Goal: Task Accomplishment & Management: Manage account settings

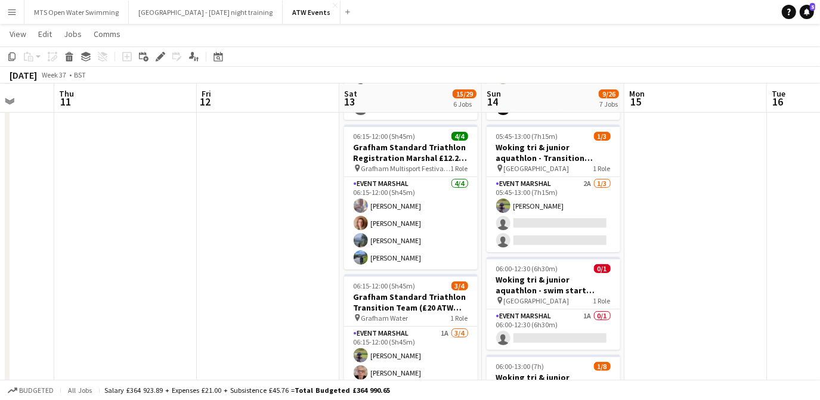
scroll to position [112, 0]
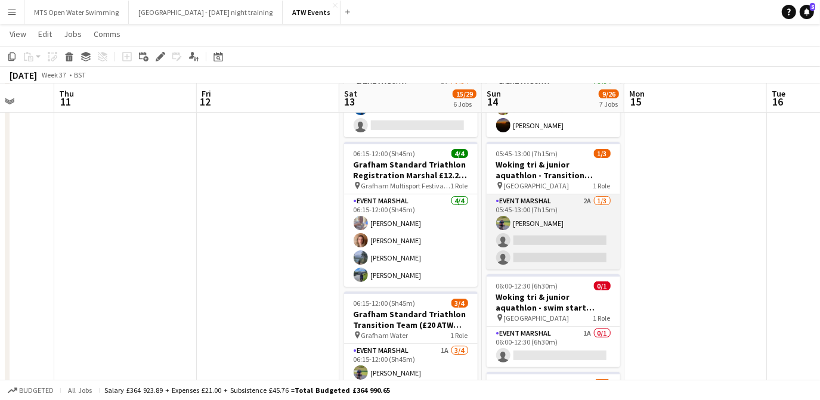
click at [585, 199] on app-card-role "Event Marshal 2A [DATE] 05:45-13:00 (7h15m) [PERSON_NAME] single-neutral-action…" at bounding box center [554, 232] width 134 height 75
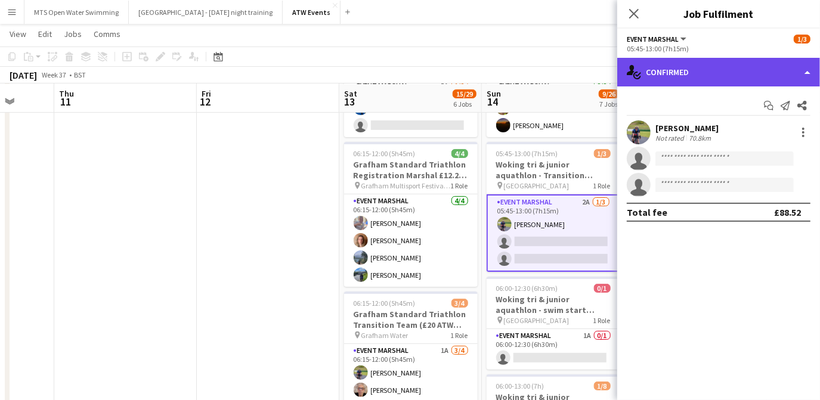
click at [667, 69] on div "single-neutral-actions-check-2 Confirmed" at bounding box center [719, 72] width 203 height 29
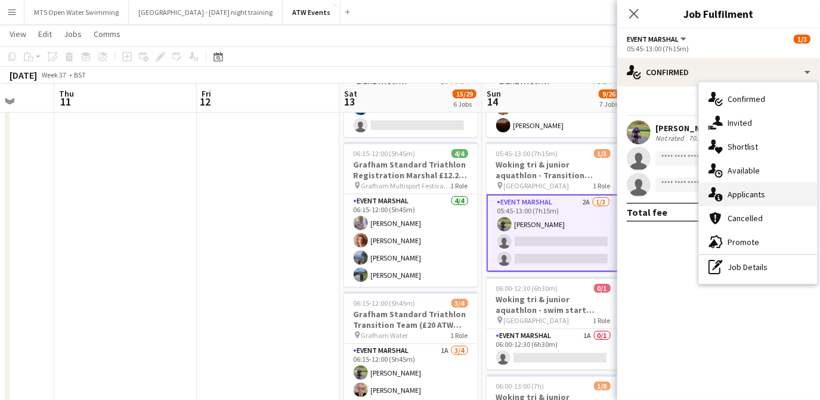
click at [748, 184] on div "single-neutral-actions-information Applicants" at bounding box center [758, 195] width 118 height 24
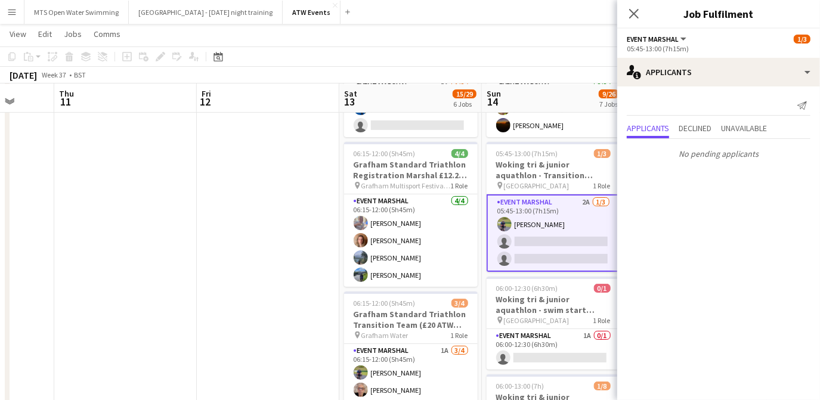
click at [539, 90] on app-board-header-date "Sun 14 9/26 7 Jobs" at bounding box center [553, 98] width 143 height 29
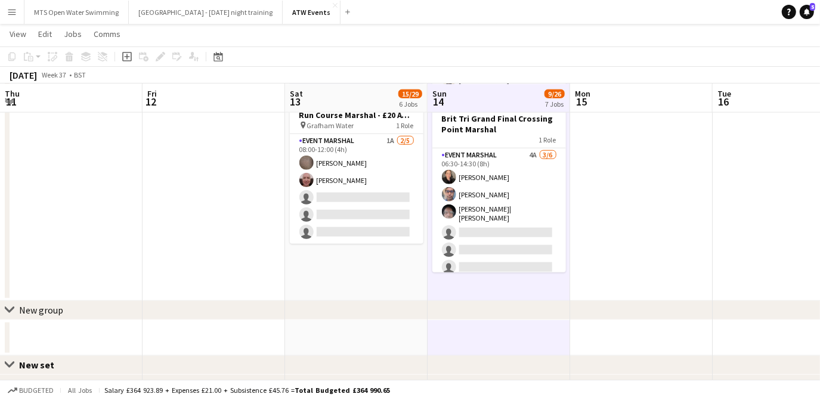
scroll to position [834, 0]
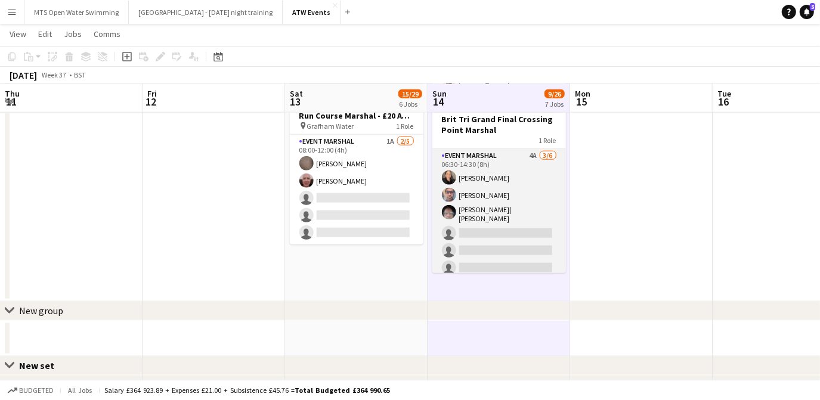
click at [520, 149] on app-card-role "Event Marshal 4A [DATE] 06:30-14:30 (8h) [PERSON_NAME] [PERSON_NAME] [PERSON_NA…" at bounding box center [500, 214] width 134 height 131
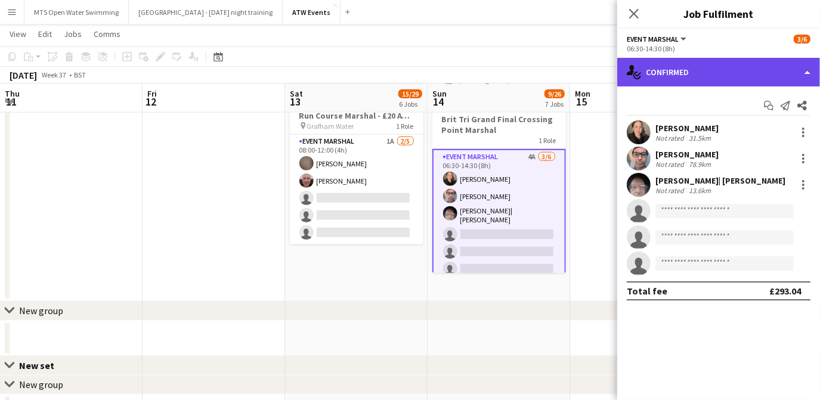
click at [699, 79] on div "single-neutral-actions-check-2 Confirmed" at bounding box center [719, 72] width 203 height 29
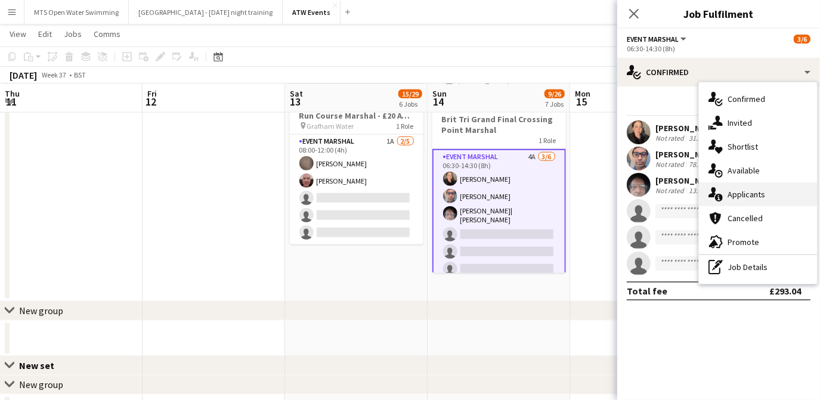
click at [746, 192] on div "single-neutral-actions-information Applicants" at bounding box center [758, 195] width 118 height 24
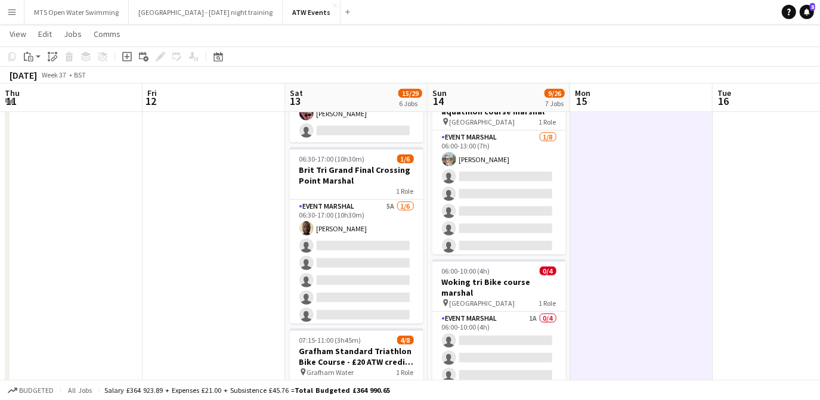
scroll to position [406, 0]
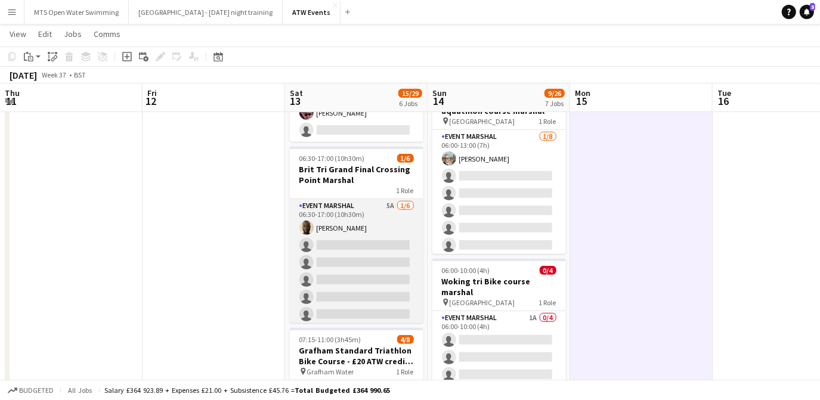
click at [381, 206] on app-card-role "Event Marshal 5A [DATE] 06:30-17:00 (10h30m) [PERSON_NAME] single-neutral-actio…" at bounding box center [357, 262] width 134 height 127
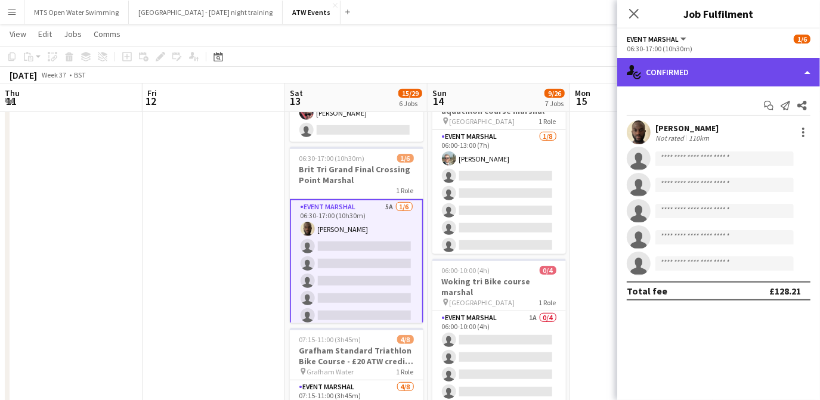
click at [679, 75] on div "single-neutral-actions-check-2 Confirmed" at bounding box center [719, 72] width 203 height 29
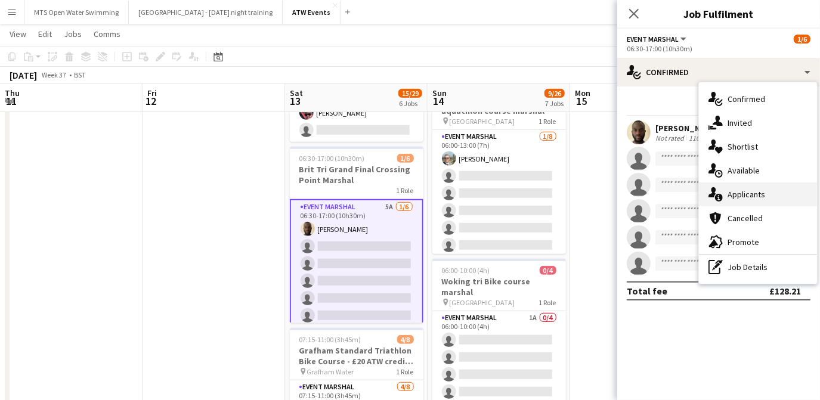
click at [753, 203] on div "single-neutral-actions-information Applicants" at bounding box center [758, 195] width 118 height 24
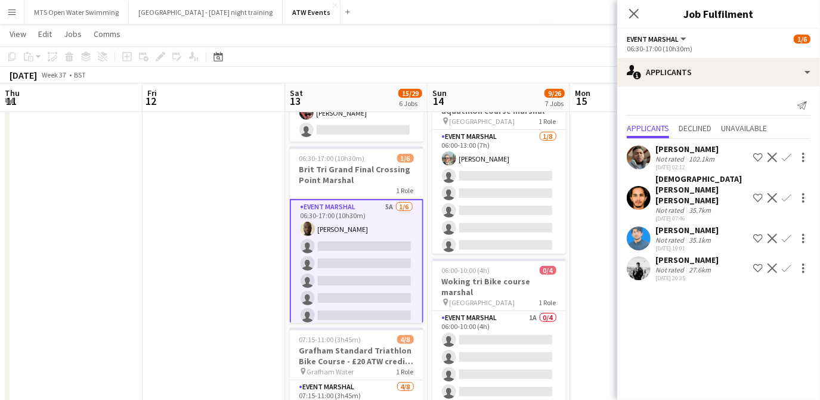
click at [597, 174] on app-date-cell at bounding box center [641, 228] width 143 height 1002
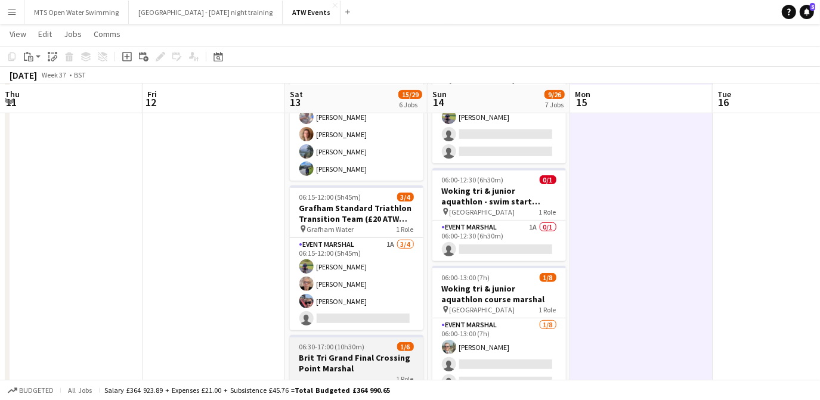
scroll to position [218, 0]
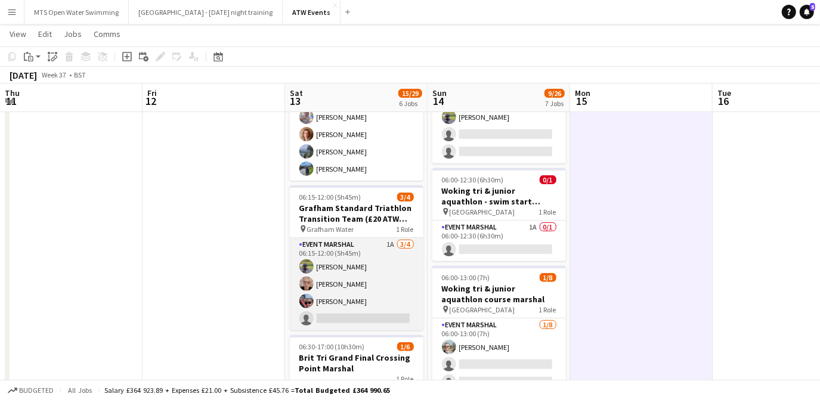
click at [391, 241] on app-card-role "Event Marshal 1A [DATE] 06:15-12:00 (5h45m) [PERSON_NAME] [PERSON_NAME] [PERSON…" at bounding box center [357, 284] width 134 height 92
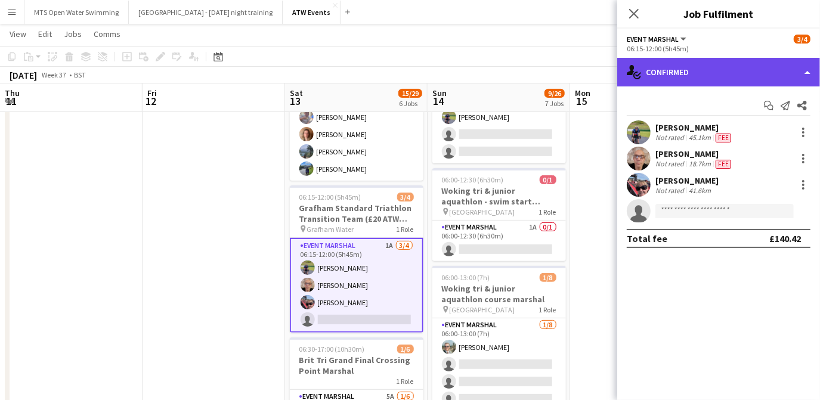
click at [735, 82] on div "single-neutral-actions-check-2 Confirmed" at bounding box center [719, 72] width 203 height 29
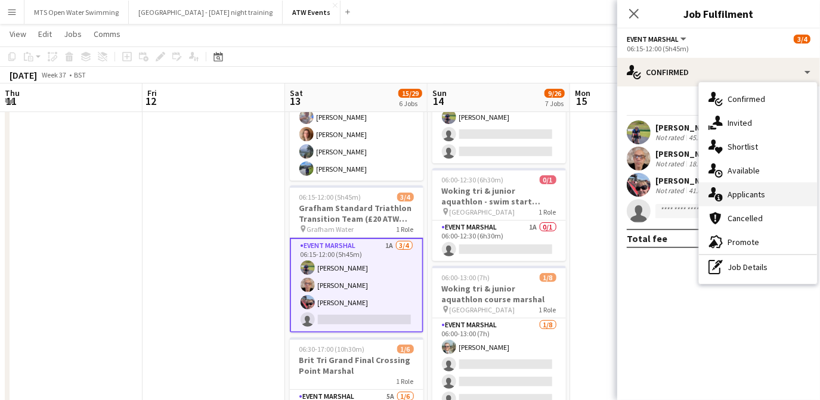
click at [735, 192] on div "single-neutral-actions-information Applicants" at bounding box center [758, 195] width 118 height 24
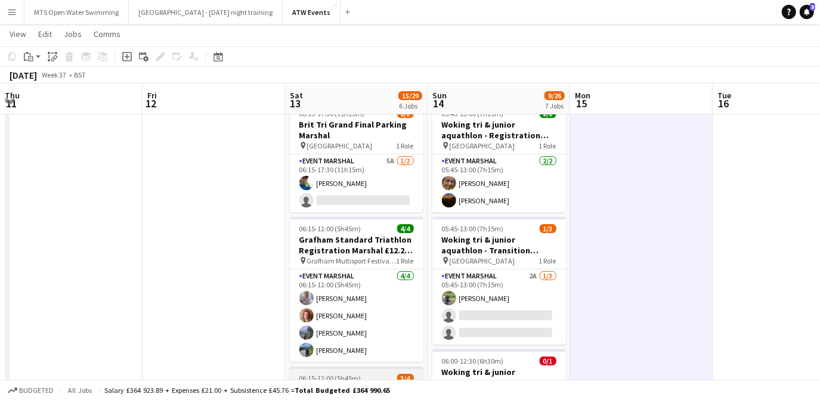
scroll to position [35, 0]
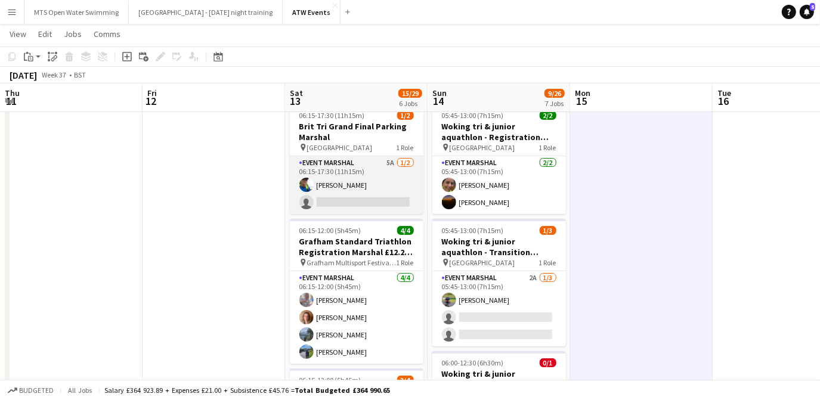
click at [388, 163] on app-card-role "Event Marshal 5A [DATE] 06:15-17:30 (11h15m) [PERSON_NAME] single-neutral-actio…" at bounding box center [357, 185] width 134 height 58
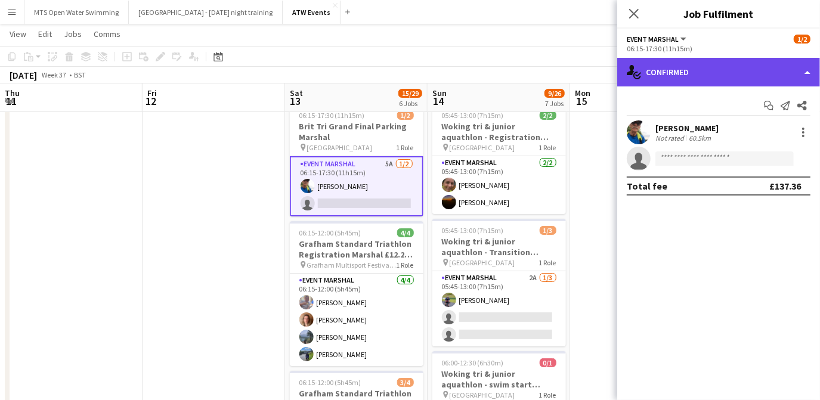
click at [673, 69] on div "single-neutral-actions-check-2 Confirmed" at bounding box center [719, 72] width 203 height 29
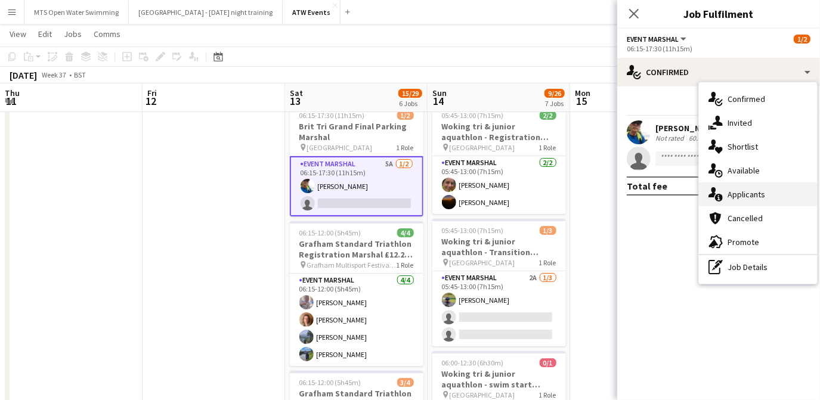
click at [743, 187] on div "single-neutral-actions-information Applicants" at bounding box center [758, 195] width 118 height 24
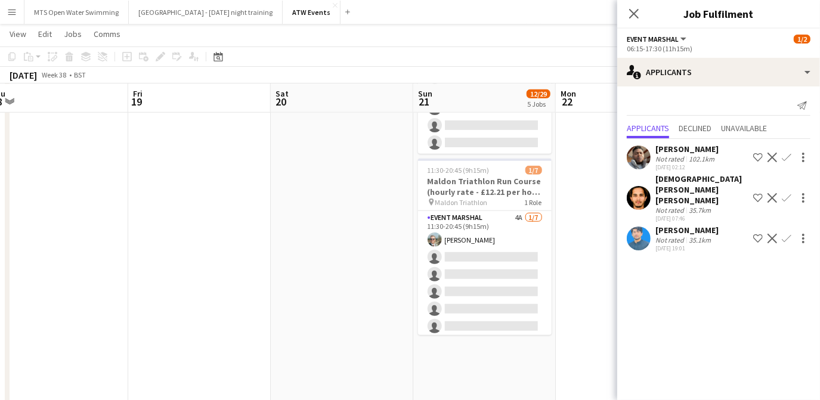
scroll to position [579, 0]
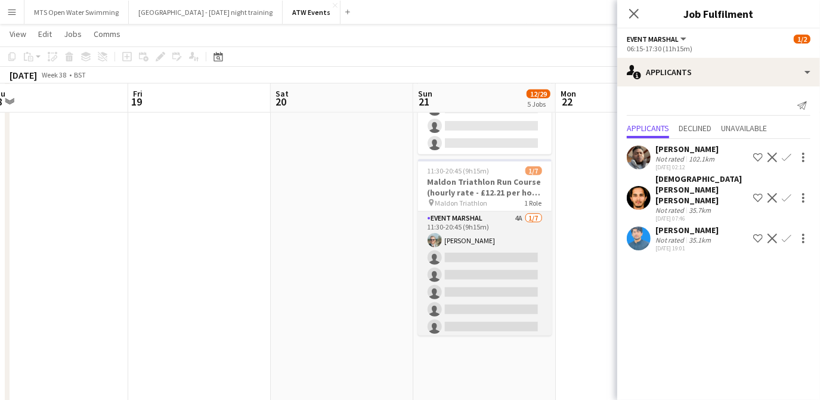
click at [509, 212] on app-card-role "Event Marshal 4A [DATE] 11:30-20:45 (9h15m) [PERSON_NAME] single-neutral-action…" at bounding box center [485, 284] width 134 height 144
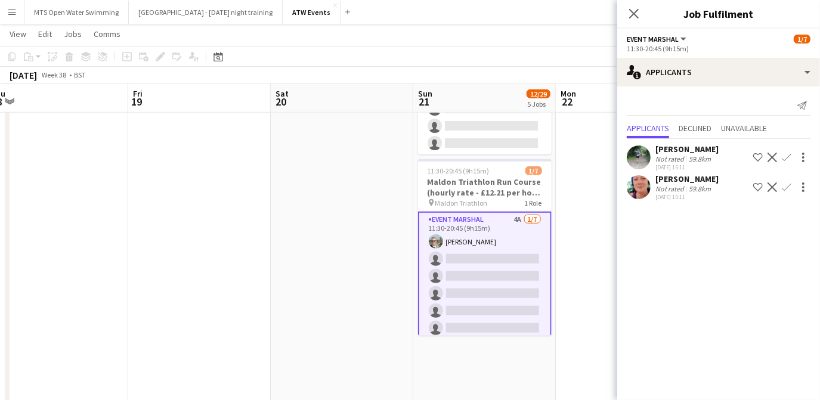
click at [793, 160] on button "Confirm" at bounding box center [787, 157] width 14 height 14
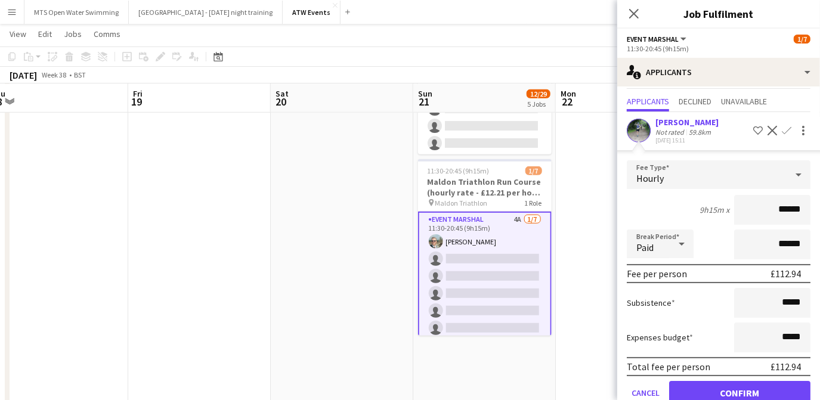
scroll to position [81, 0]
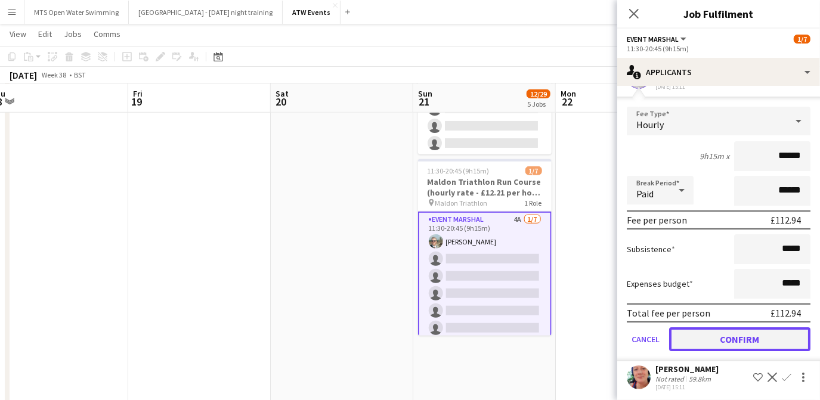
click at [733, 334] on button "Confirm" at bounding box center [739, 340] width 141 height 24
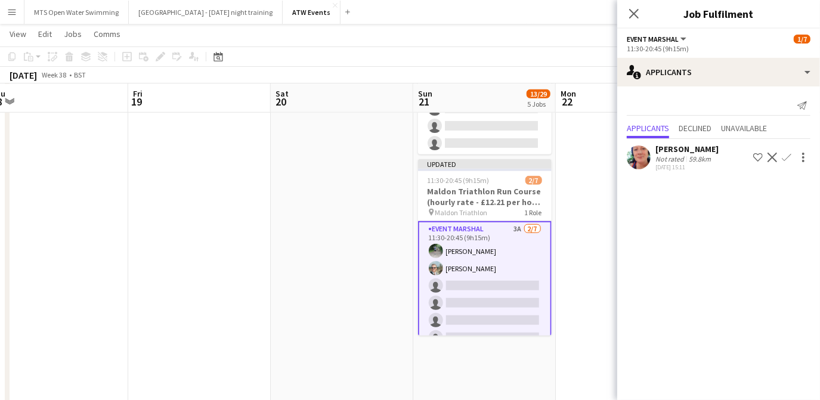
scroll to position [0, 0]
click at [788, 155] on app-icon "Confirm" at bounding box center [787, 158] width 10 height 10
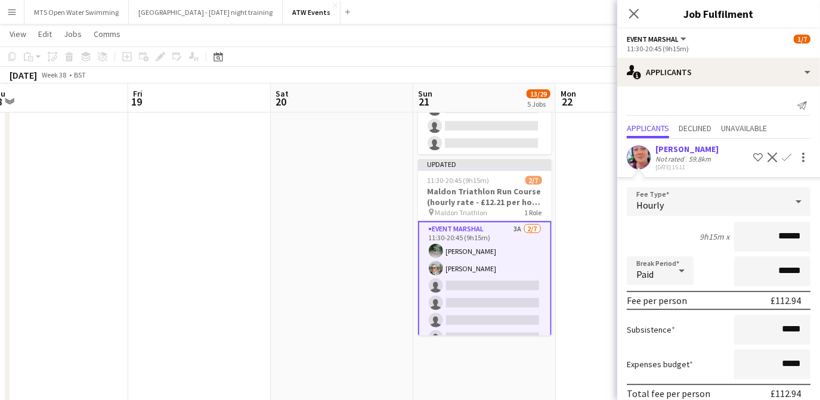
scroll to position [51, 0]
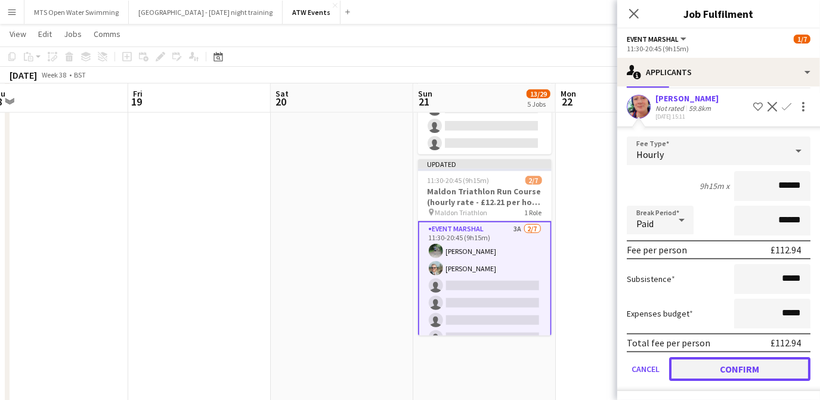
click at [733, 378] on button "Confirm" at bounding box center [739, 369] width 141 height 24
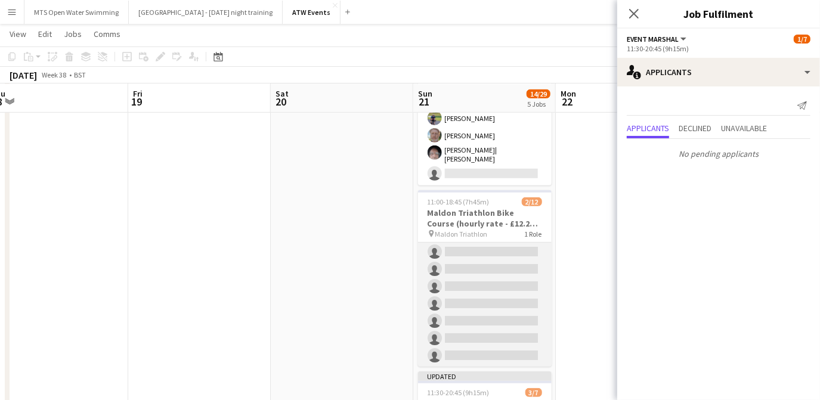
scroll to position [0, 0]
click at [508, 243] on app-card-role "Event Marshal 1A [DATE] 11:00-18:45 (7h45m) [PERSON_NAME] [PERSON_NAME] single-…" at bounding box center [485, 358] width 134 height 231
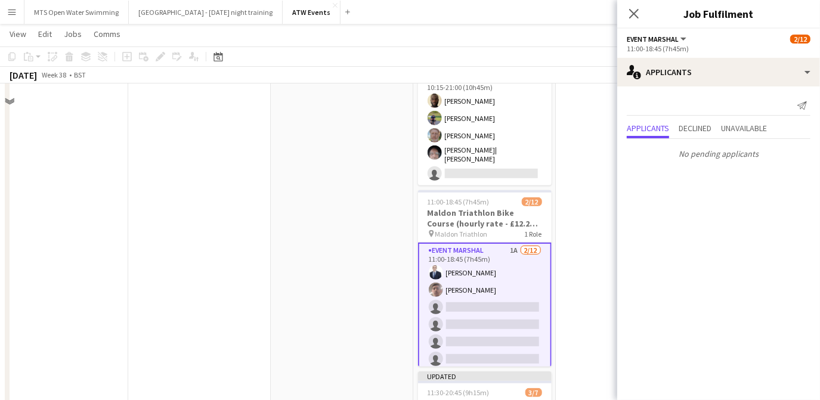
scroll to position [169, 0]
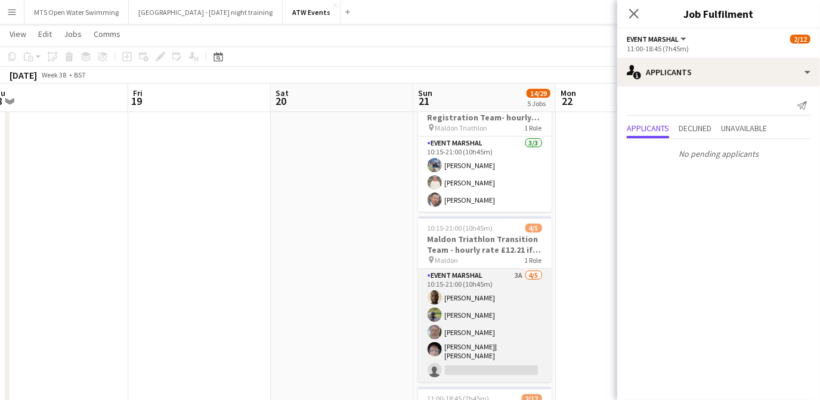
click at [517, 273] on app-card-role "Event Marshal 3A [DATE] 10:15-21:00 (10h45m) [PERSON_NAME] [PERSON_NAME] [PERSO…" at bounding box center [485, 325] width 134 height 113
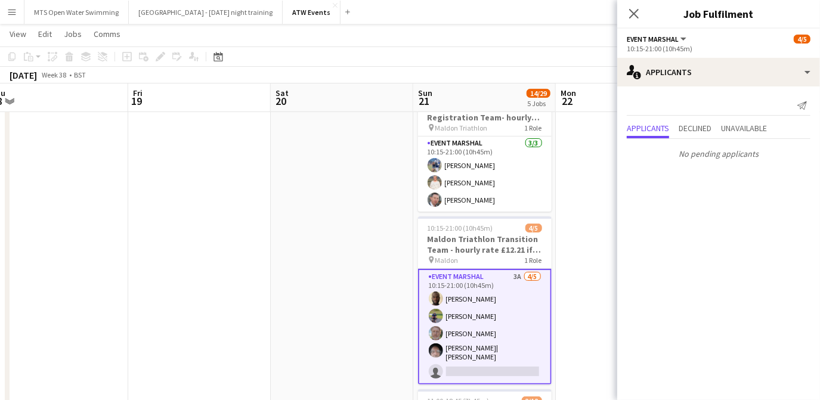
drag, startPoint x: 517, startPoint y: 273, endPoint x: 365, endPoint y: 221, distance: 160.4
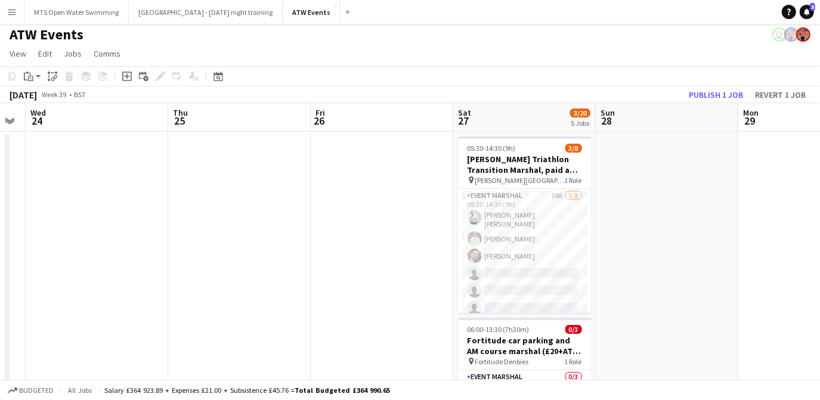
scroll to position [0, 402]
click at [711, 85] on app-toolbar "Copy Paste Paste Ctrl+V Paste with crew Ctrl+Shift+V Paste linked Job [GEOGRAPH…" at bounding box center [410, 76] width 820 height 20
click at [710, 93] on button "Publish 1 job" at bounding box center [716, 95] width 64 height 16
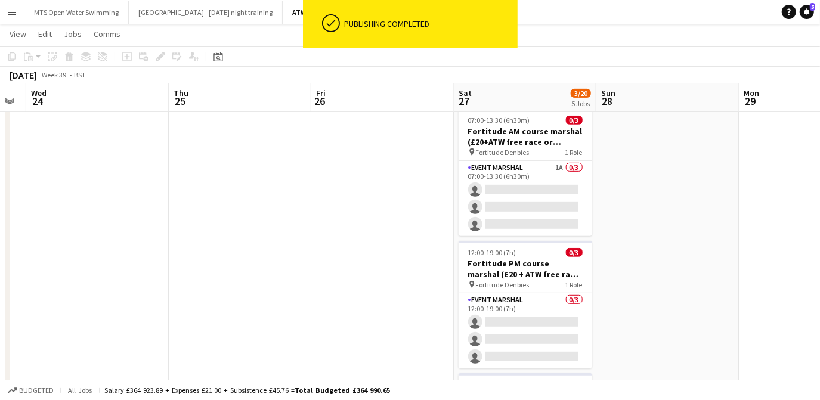
scroll to position [344, 0]
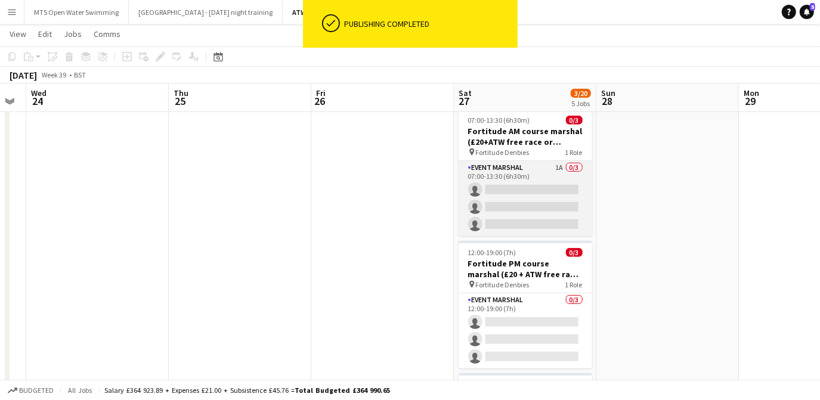
click at [554, 165] on app-card-role "Event Marshal 1A 0/3 07:00-13:30 (6h30m) single-neutral-actions single-neutral-…" at bounding box center [526, 198] width 134 height 75
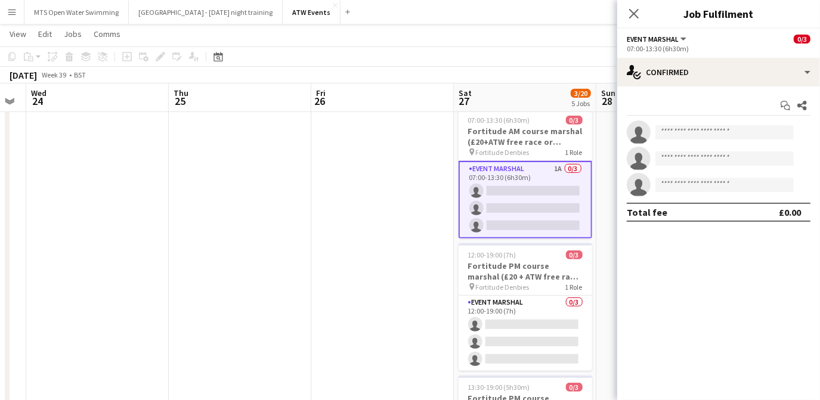
drag, startPoint x: 758, startPoint y: 72, endPoint x: 624, endPoint y: 98, distance: 137.3
click at [624, 98] on div "Start chat Share single-neutral-actions single-neutral-actions single-neutral-a…" at bounding box center [719, 159] width 203 height 145
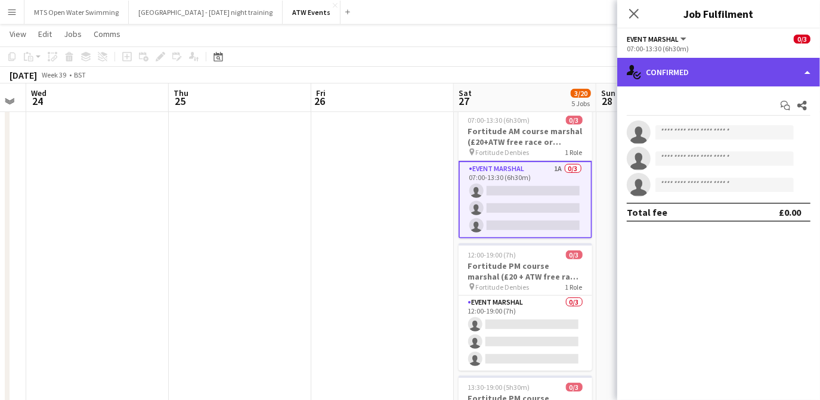
click at [668, 86] on div "single-neutral-actions-check-2 Confirmed" at bounding box center [719, 72] width 203 height 29
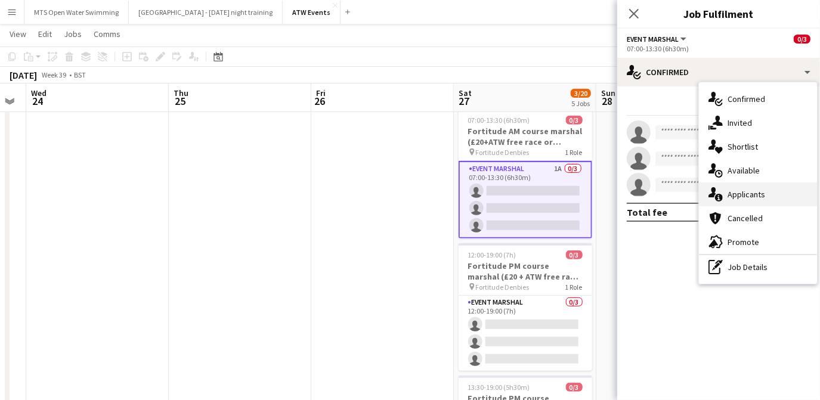
click at [739, 189] on div "single-neutral-actions-information Applicants" at bounding box center [758, 195] width 118 height 24
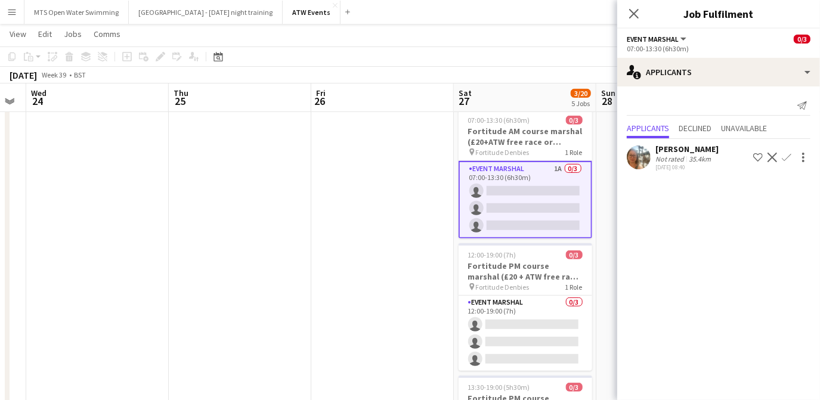
click at [787, 156] on app-icon "Confirm" at bounding box center [787, 158] width 10 height 10
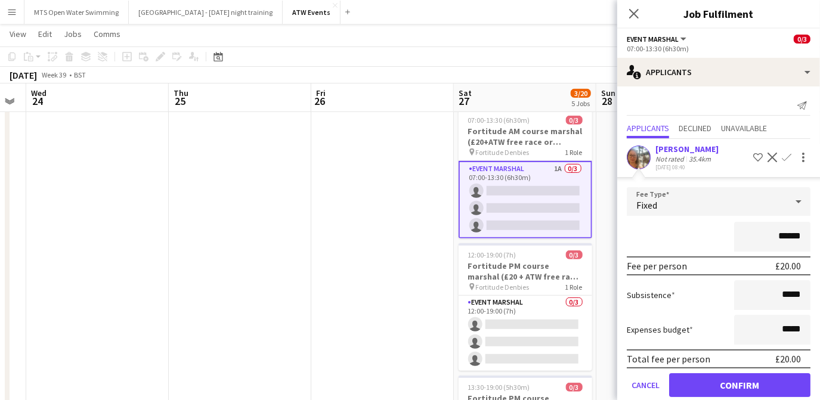
click at [604, 134] on app-date-cell at bounding box center [668, 291] width 143 height 1002
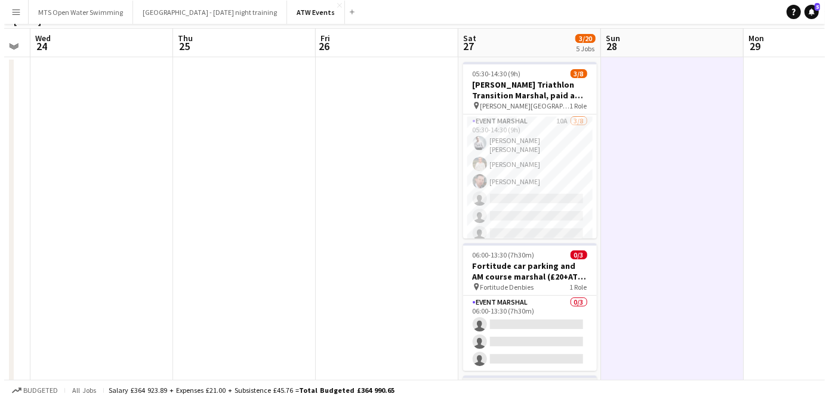
scroll to position [0, 0]
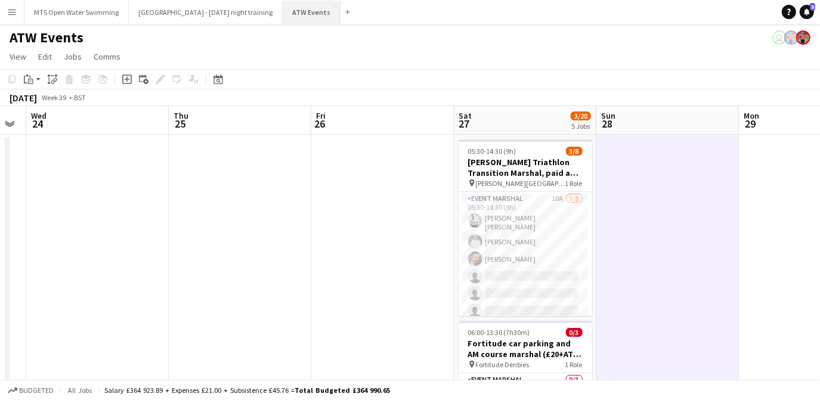
click at [283, 8] on button "ATW Events Close" at bounding box center [312, 12] width 58 height 23
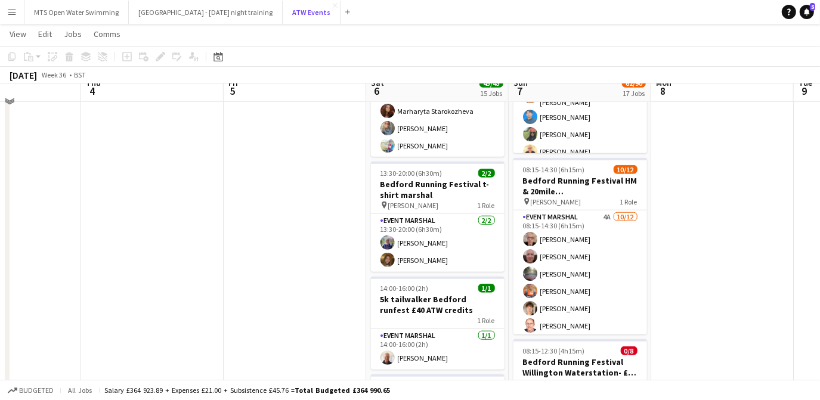
scroll to position [703, 0]
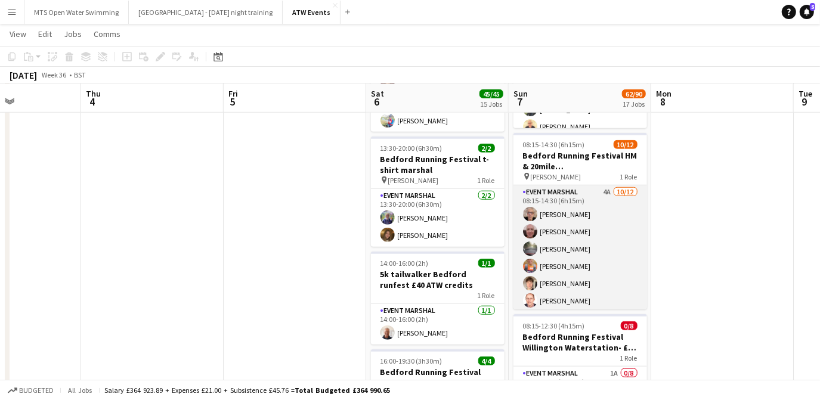
click at [598, 193] on app-card-role "Event Marshal 4A [DATE] 08:15-14:30 (6h15m) [PERSON_NAME] [PERSON_NAME] [PERSON…" at bounding box center [581, 301] width 134 height 231
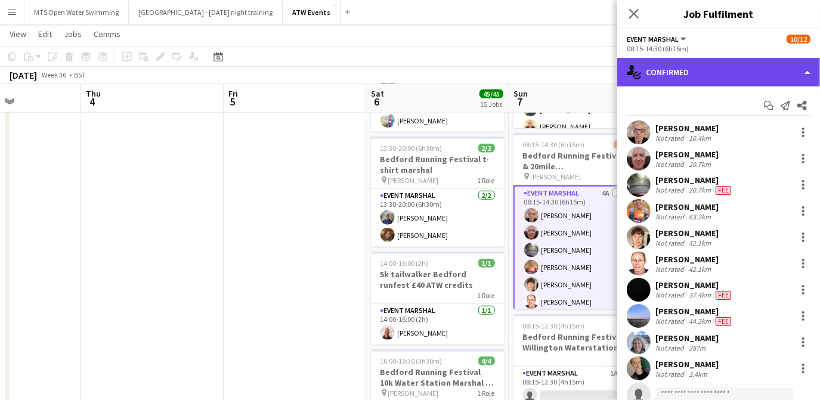
click at [673, 75] on div "single-neutral-actions-check-2 Confirmed" at bounding box center [719, 72] width 203 height 29
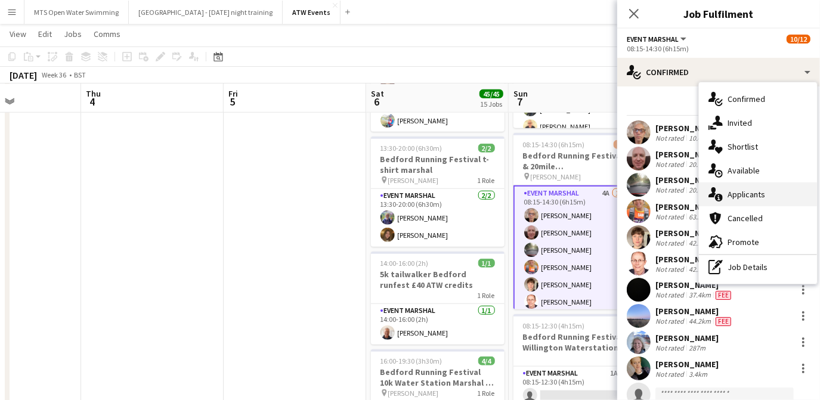
click at [724, 196] on div "single-neutral-actions-information Applicants" at bounding box center [758, 195] width 118 height 24
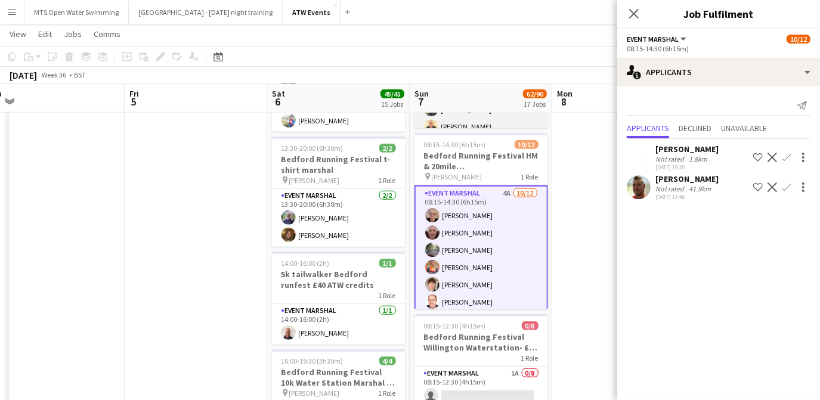
scroll to position [0, 449]
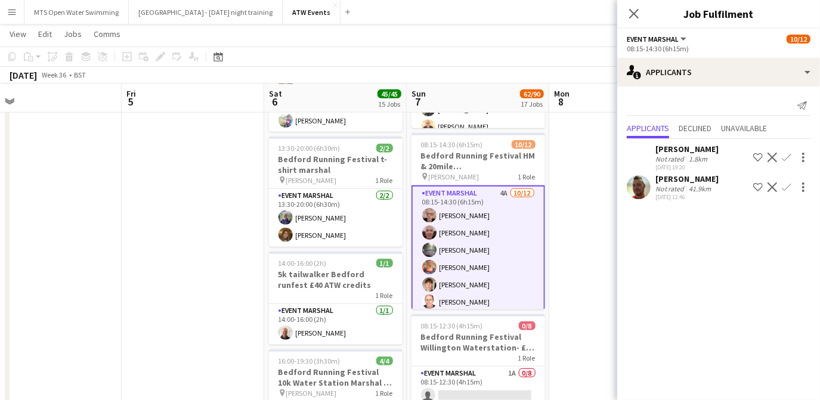
click at [788, 159] on app-icon "Confirm" at bounding box center [787, 158] width 10 height 10
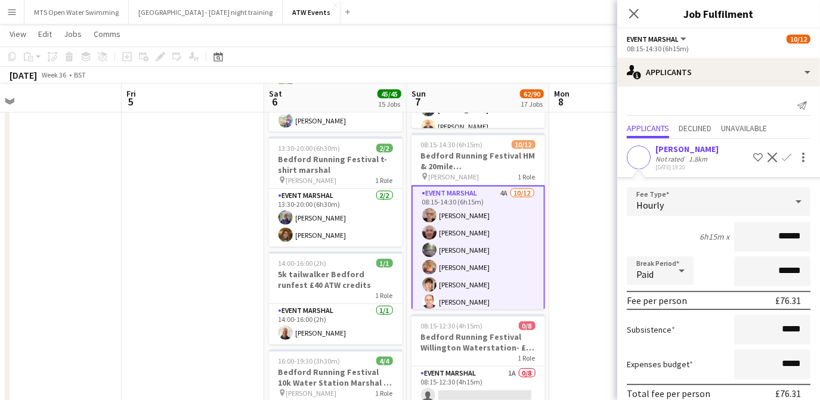
scroll to position [81, 0]
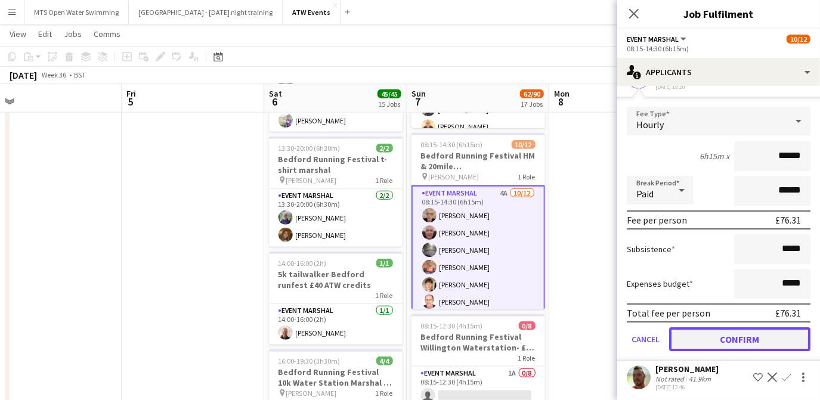
click at [744, 340] on button "Confirm" at bounding box center [739, 340] width 141 height 24
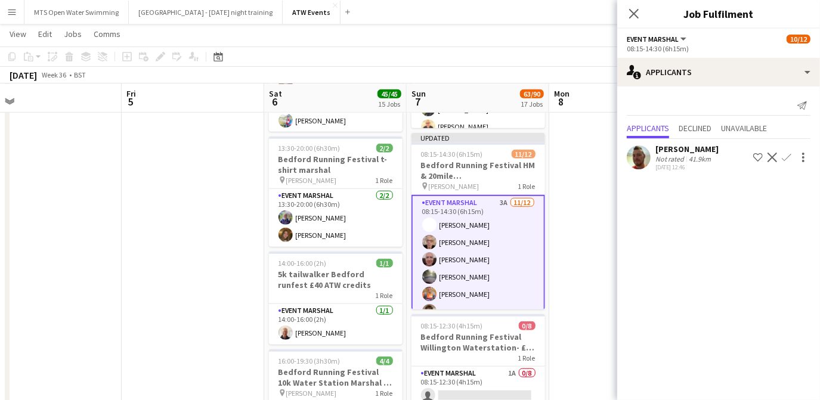
click at [783, 155] on app-icon "Confirm" at bounding box center [787, 158] width 10 height 10
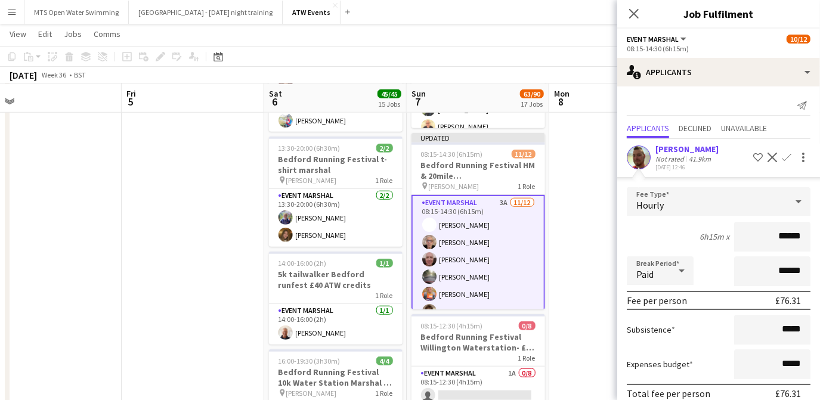
click at [495, 196] on app-card-role "Event Marshal 3A [DATE] 08:15-14:30 (6h15m) [PERSON_NAME] [PERSON_NAME] [PERSON…" at bounding box center [479, 311] width 134 height 233
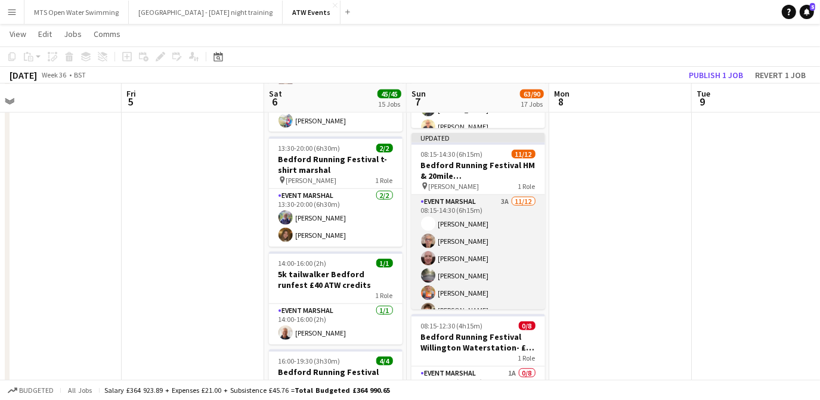
click at [494, 196] on app-card-role "Event Marshal 3A [DATE] 08:15-14:30 (6h15m) [PERSON_NAME] [PERSON_NAME] [PERSON…" at bounding box center [479, 310] width 134 height 231
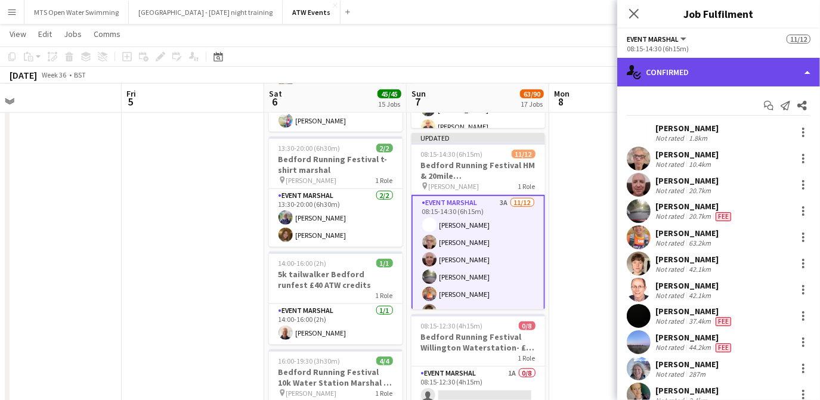
click at [687, 80] on div "single-neutral-actions-check-2 Confirmed" at bounding box center [719, 72] width 203 height 29
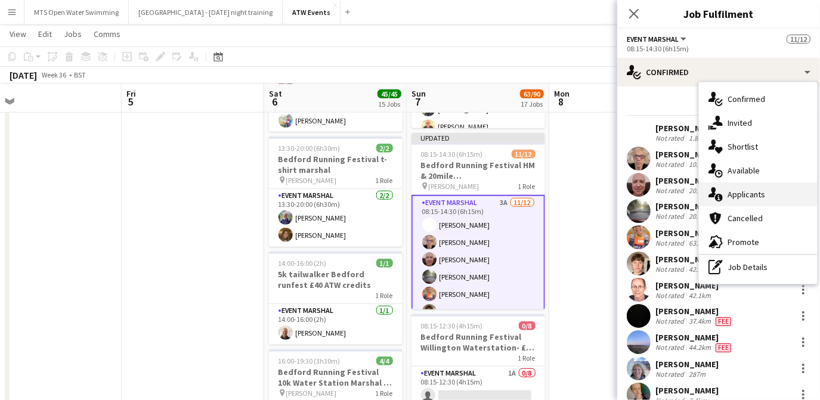
click at [742, 203] on div "single-neutral-actions-information Applicants" at bounding box center [758, 195] width 118 height 24
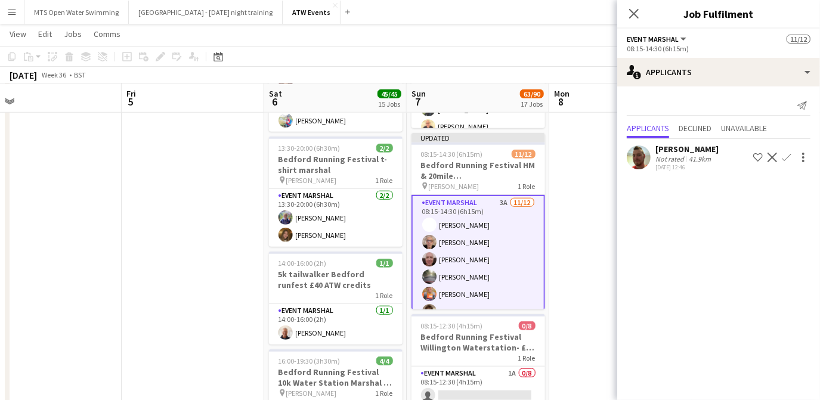
click at [785, 156] on app-icon "Confirm" at bounding box center [787, 158] width 10 height 10
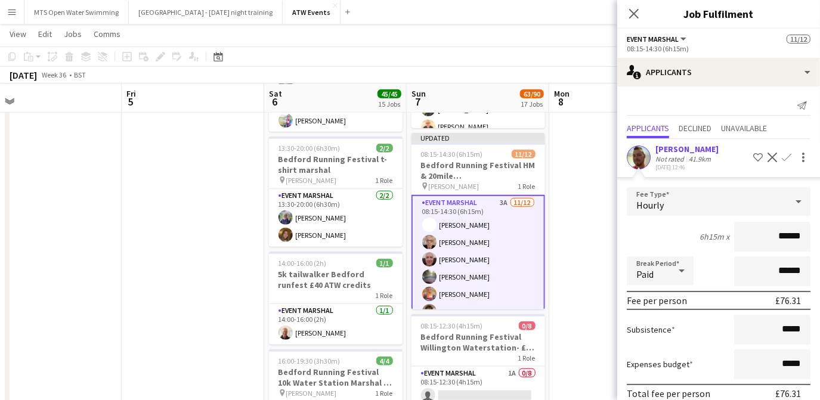
scroll to position [51, 0]
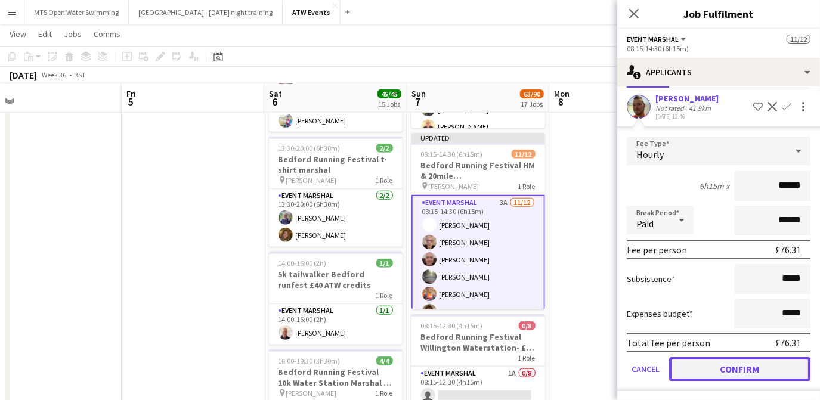
click at [729, 370] on button "Confirm" at bounding box center [739, 369] width 141 height 24
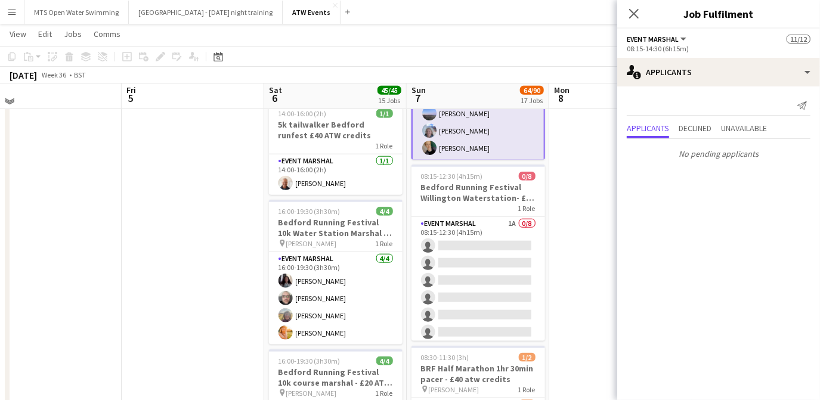
scroll to position [848, 0]
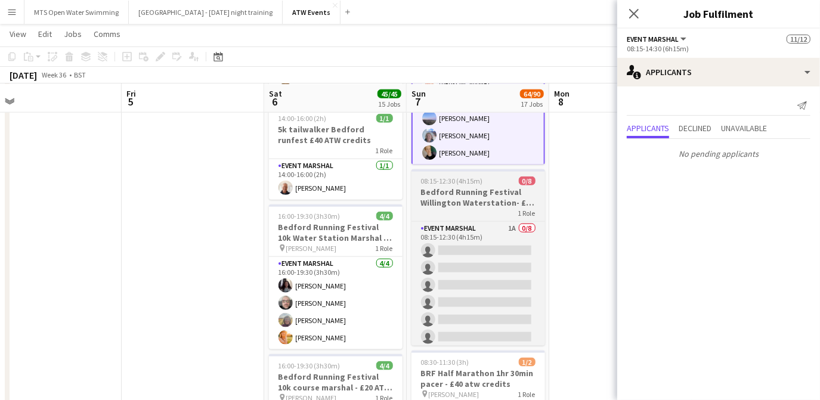
click at [458, 209] on div "1 Role" at bounding box center [479, 213] width 134 height 10
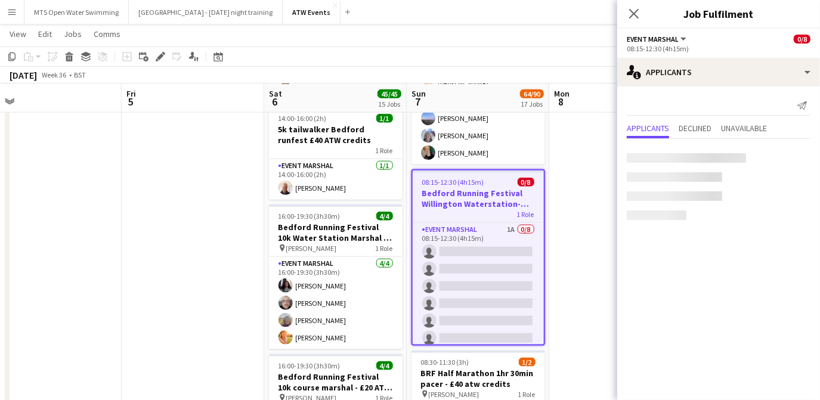
scroll to position [116, 0]
click at [149, 63] on div "Add linked Job" at bounding box center [144, 57] width 14 height 14
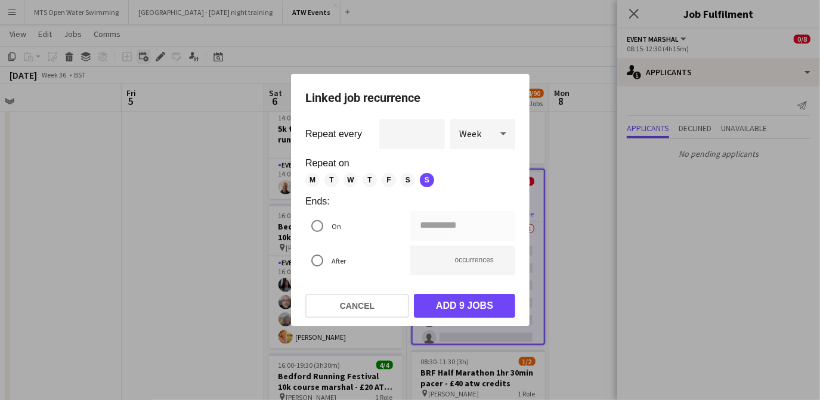
scroll to position [0, 0]
click at [159, 61] on div at bounding box center [410, 200] width 820 height 400
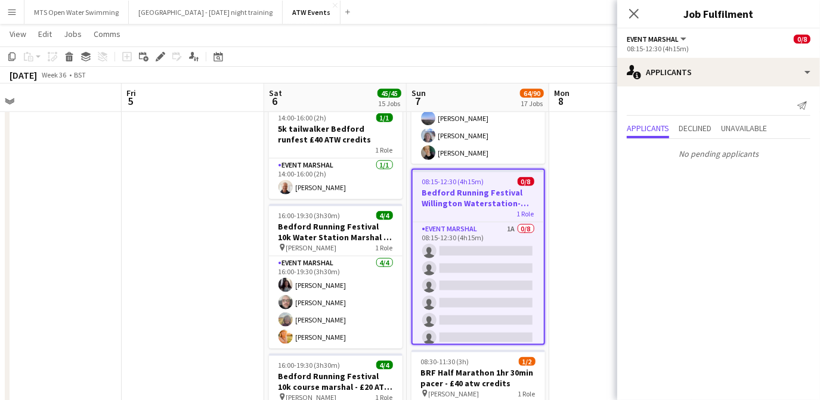
scroll to position [848, 0]
click at [165, 54] on div "Edit" at bounding box center [160, 57] width 14 height 14
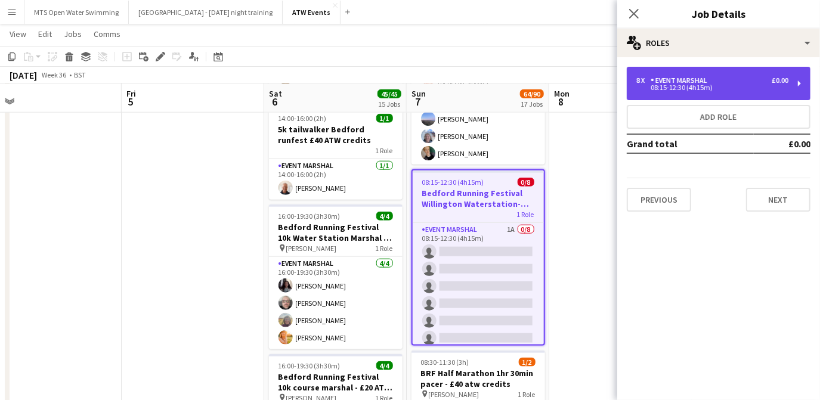
click at [740, 77] on div "8 x Event Marshal £0.00" at bounding box center [713, 80] width 152 height 8
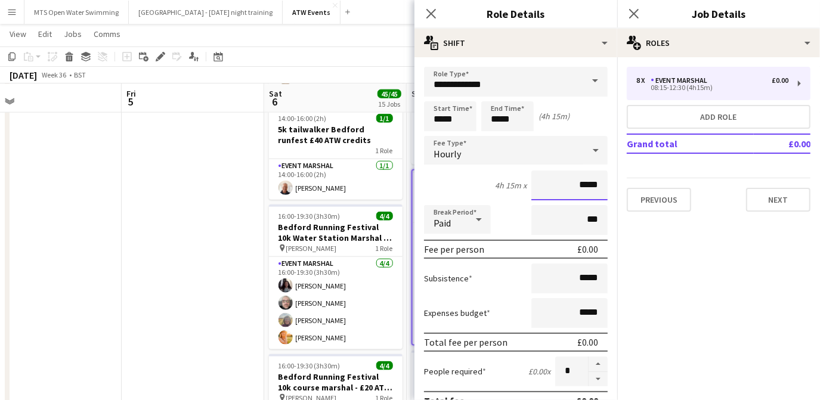
click at [595, 183] on input "*****" at bounding box center [570, 186] width 76 height 30
type input "**"
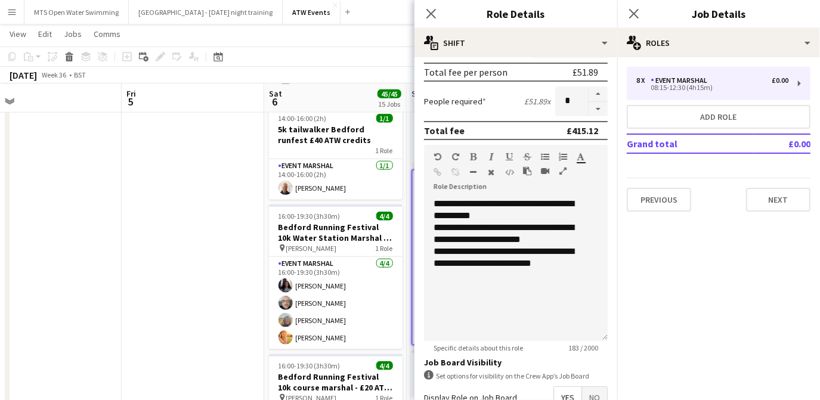
scroll to position [364, 0]
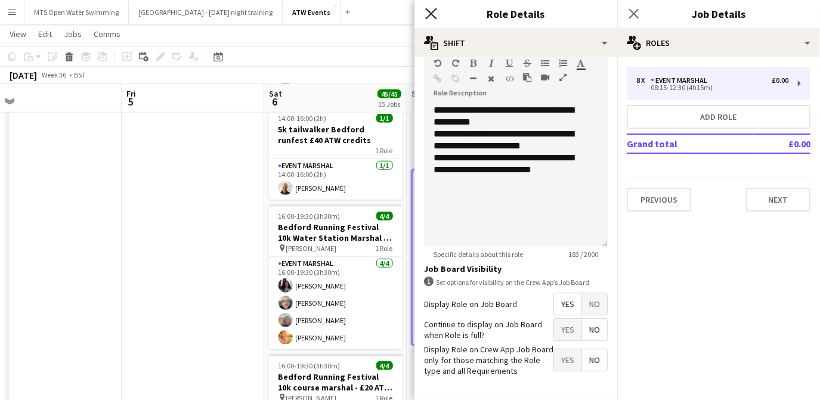
type input "******"
click at [431, 9] on icon "Close pop-in" at bounding box center [430, 13] width 11 height 11
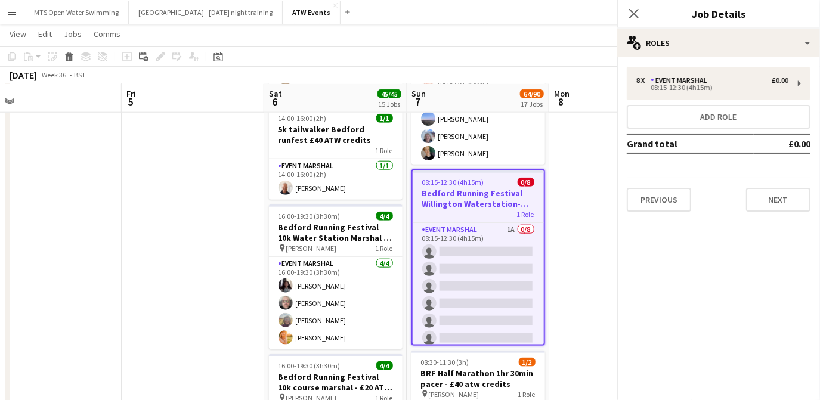
scroll to position [0, 0]
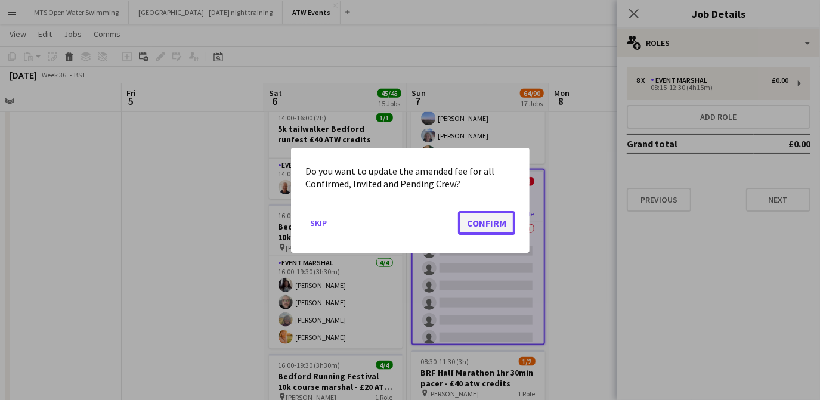
click at [482, 223] on button "Confirm" at bounding box center [486, 223] width 57 height 24
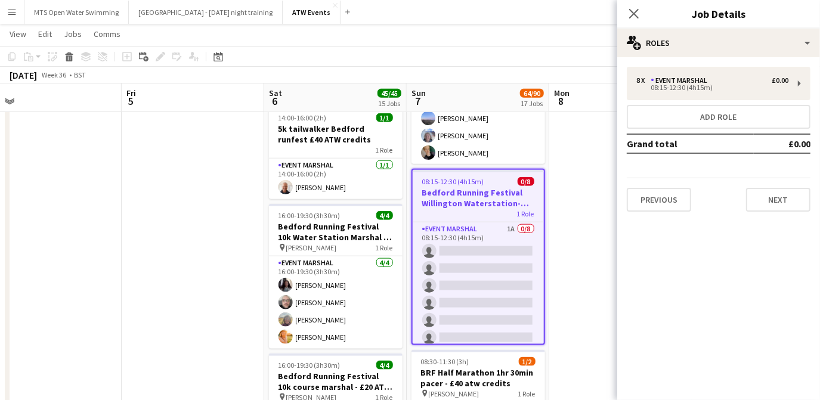
scroll to position [848, 0]
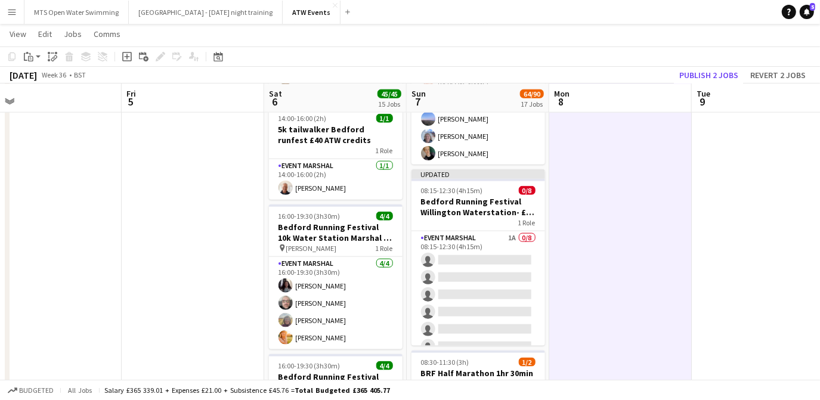
drag, startPoint x: 696, startPoint y: 76, endPoint x: 684, endPoint y: 44, distance: 34.0
click at [684, 44] on app-page-menu "View Day view expanded Day view collapsed Month view Date picker Jump to [DATE]…" at bounding box center [410, 35] width 820 height 23
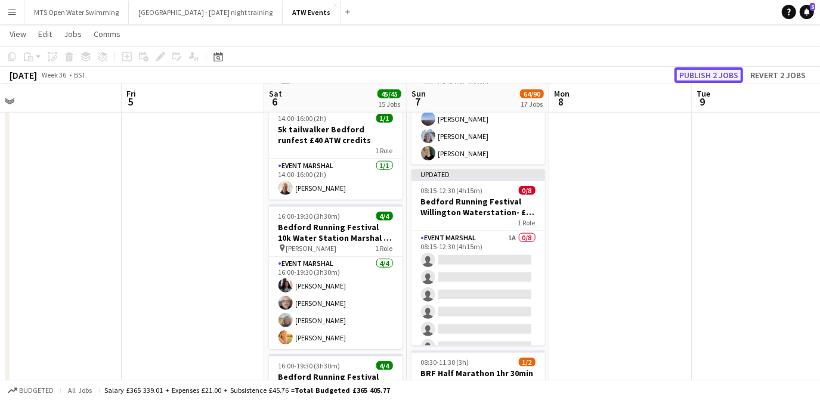
click at [705, 75] on button "Publish 2 jobs" at bounding box center [709, 75] width 69 height 16
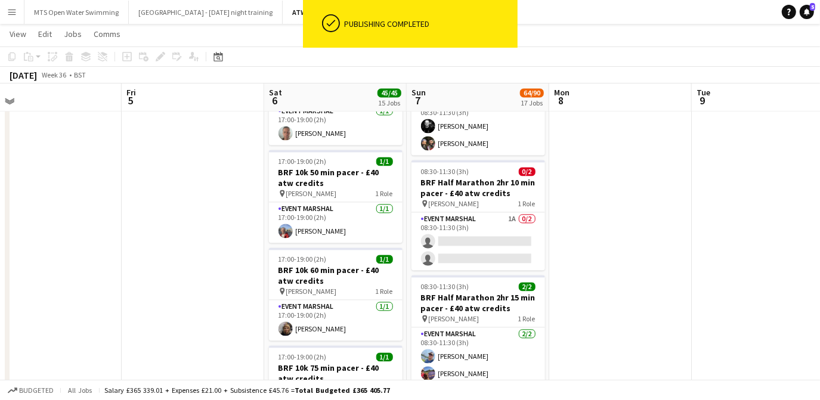
scroll to position [1498, 0]
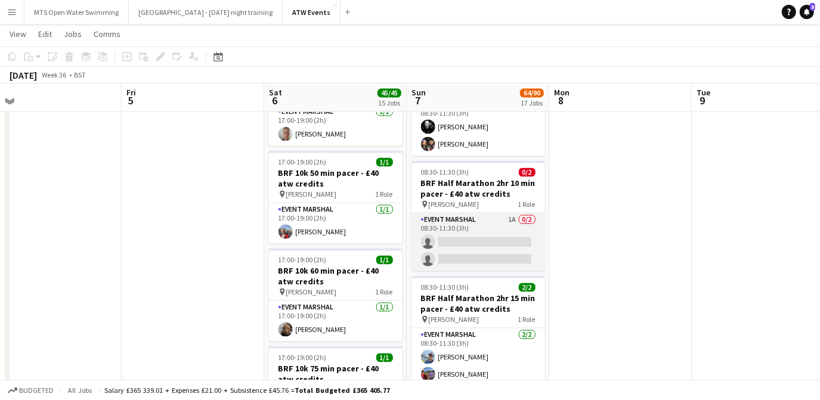
click at [514, 217] on app-card-role "Event Marshal 1A 0/2 08:30-11:30 (3h) single-neutral-actions single-neutral-act…" at bounding box center [479, 243] width 134 height 58
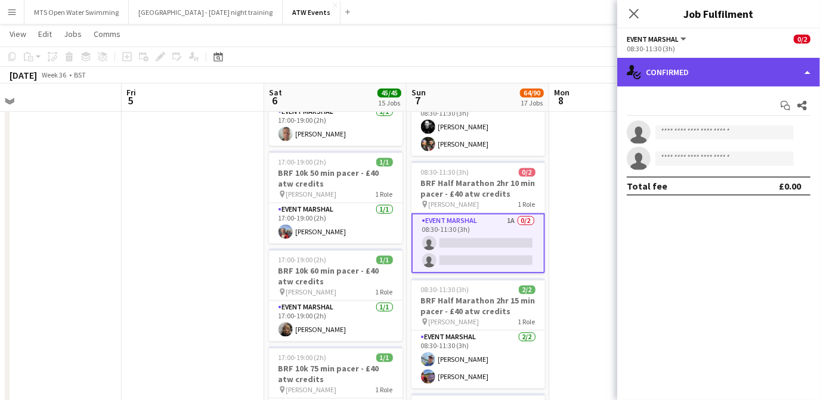
click at [681, 75] on div "single-neutral-actions-check-2 Confirmed" at bounding box center [719, 72] width 203 height 29
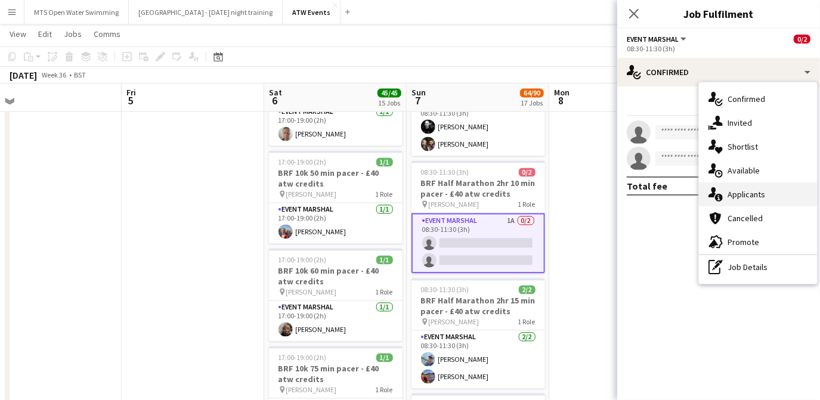
click at [728, 198] on div "single-neutral-actions-information Applicants" at bounding box center [758, 195] width 118 height 24
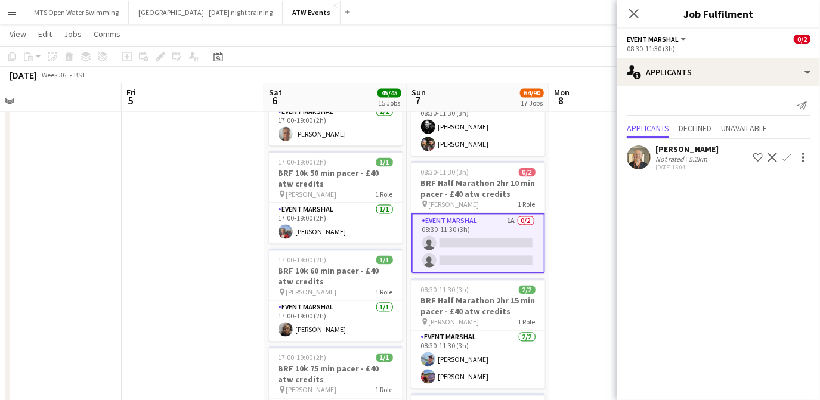
click at [783, 155] on app-icon "Confirm" at bounding box center [787, 158] width 10 height 10
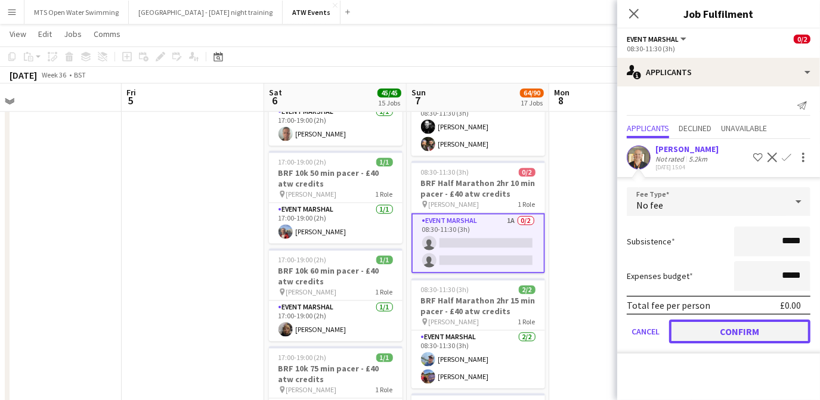
click at [721, 336] on button "Confirm" at bounding box center [739, 332] width 141 height 24
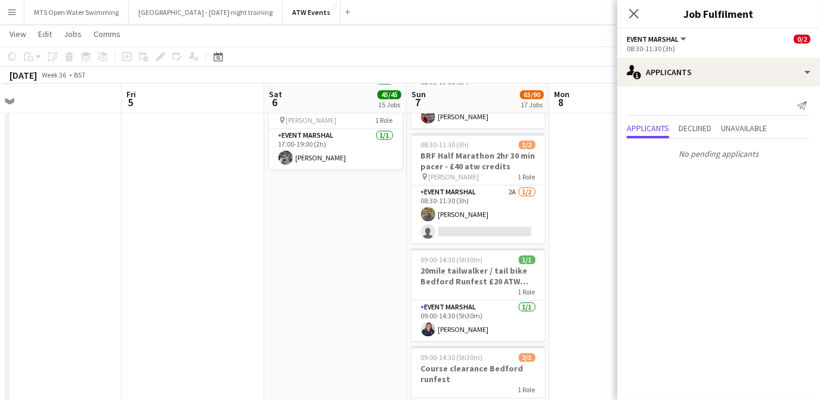
scroll to position [1769, 0]
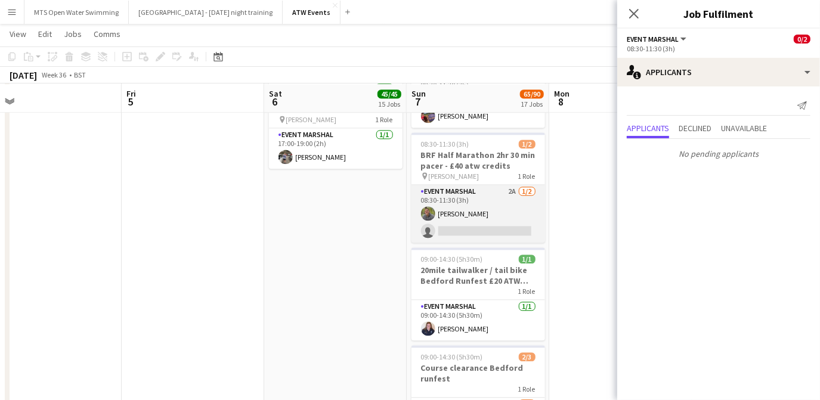
click at [512, 189] on app-card-role "Event Marshal 2A [DATE] 08:30-11:30 (3h) [PERSON_NAME] single-neutral-actions" at bounding box center [479, 214] width 134 height 58
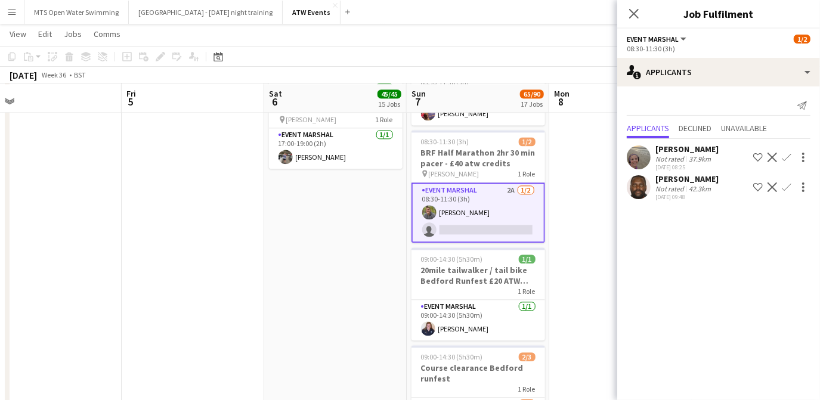
click at [786, 156] on app-icon "Confirm" at bounding box center [787, 158] width 10 height 10
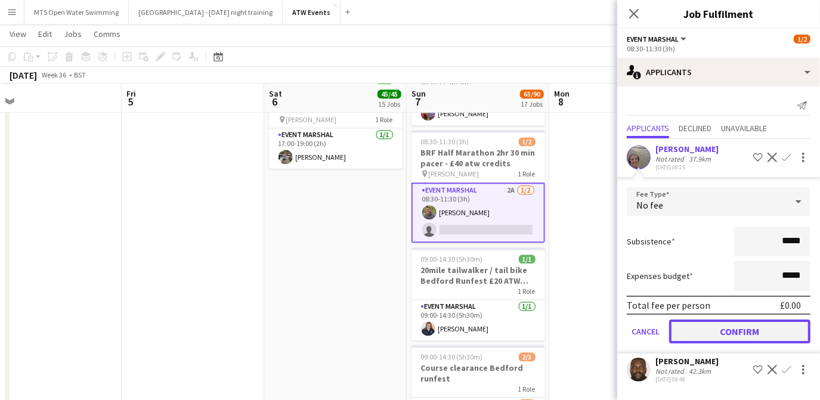
click at [717, 332] on button "Confirm" at bounding box center [739, 332] width 141 height 24
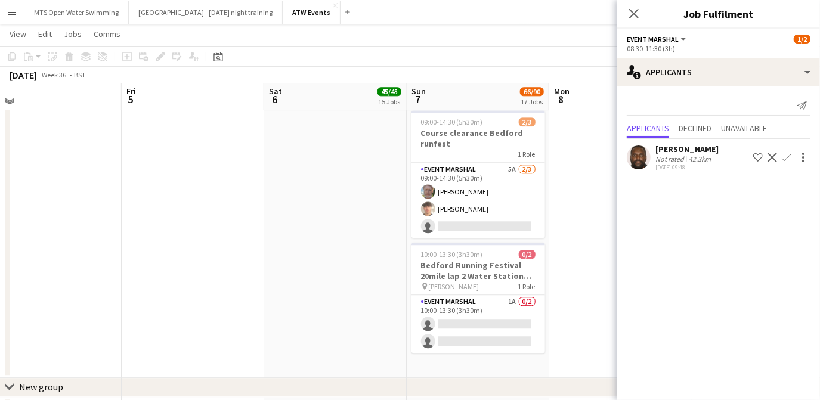
scroll to position [2014, 0]
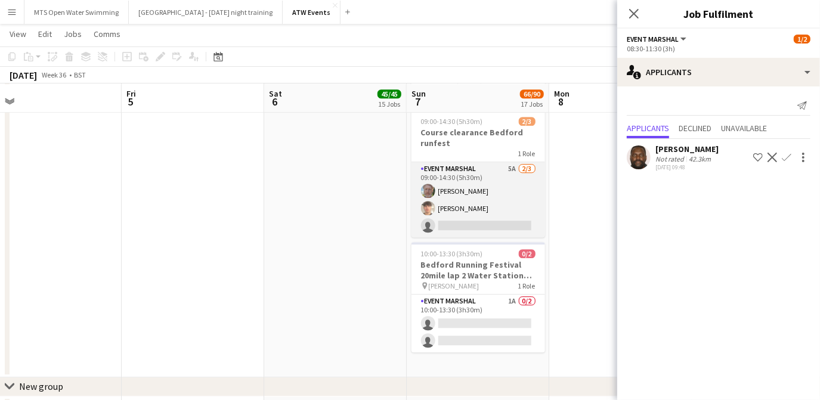
click at [509, 165] on app-card-role "Event Marshal 5A [DATE] 09:00-14:30 (5h30m) [PERSON_NAME] [PERSON_NAME] single-…" at bounding box center [479, 199] width 134 height 75
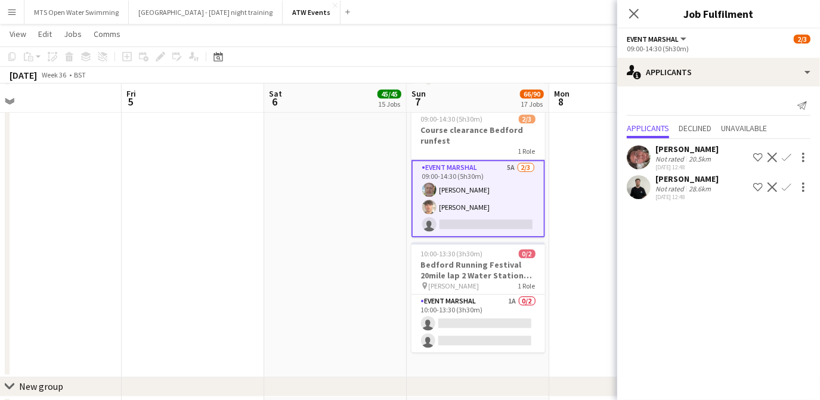
click at [707, 161] on div "20.5km" at bounding box center [700, 159] width 27 height 9
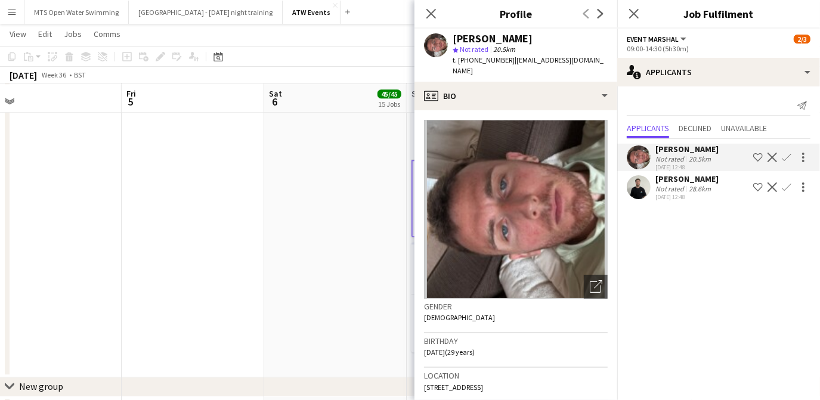
click at [788, 153] on app-icon "Confirm" at bounding box center [787, 158] width 10 height 10
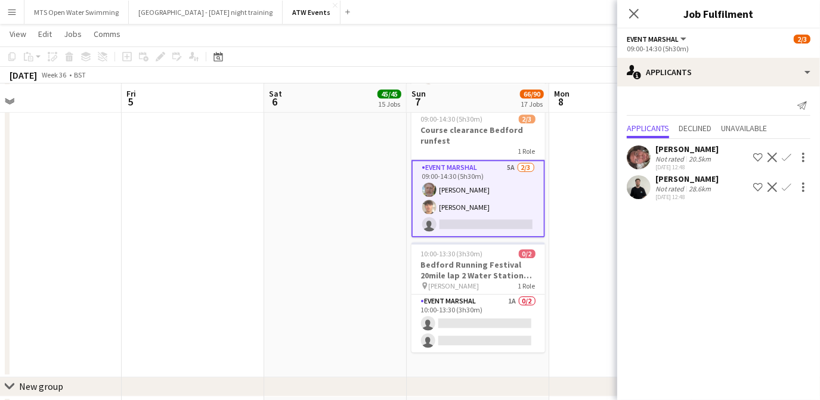
click at [788, 153] on app-icon "Confirm" at bounding box center [787, 158] width 10 height 10
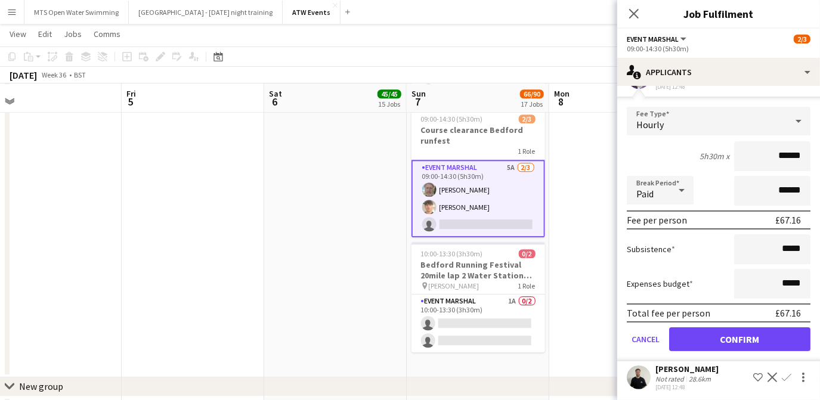
scroll to position [80, 0]
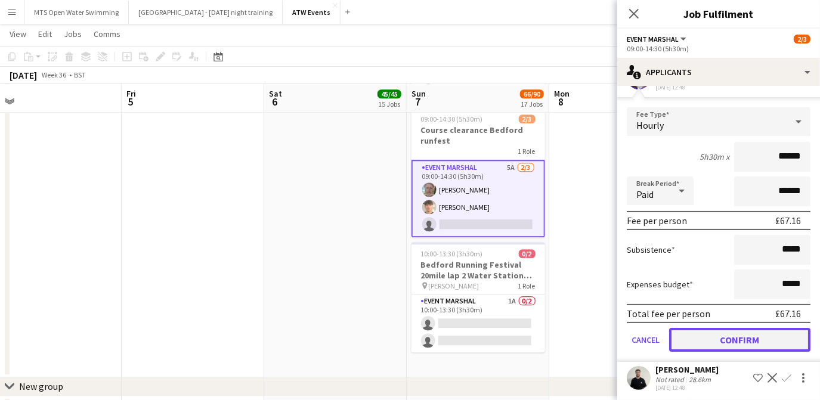
click at [724, 340] on button "Confirm" at bounding box center [739, 340] width 141 height 24
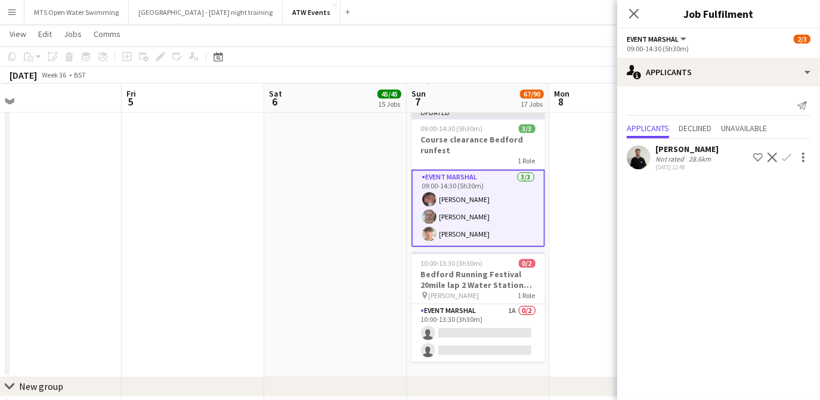
scroll to position [0, 0]
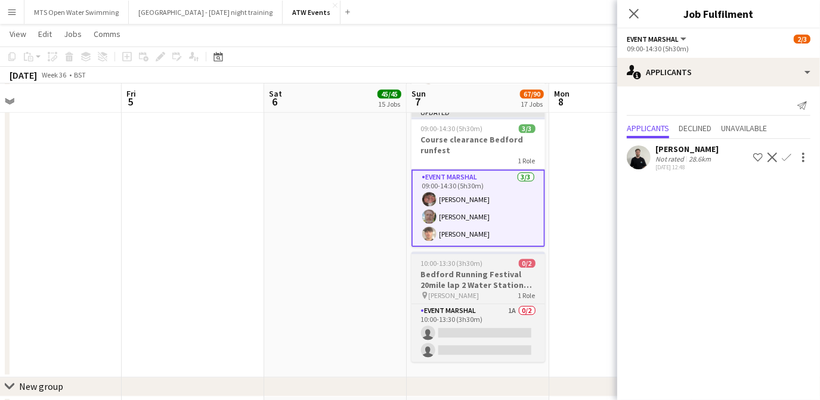
click at [458, 270] on h3 "Bedford Running Festival 20mile lap 2 Water Station marshal - £20 ATW credits p…" at bounding box center [479, 279] width 134 height 21
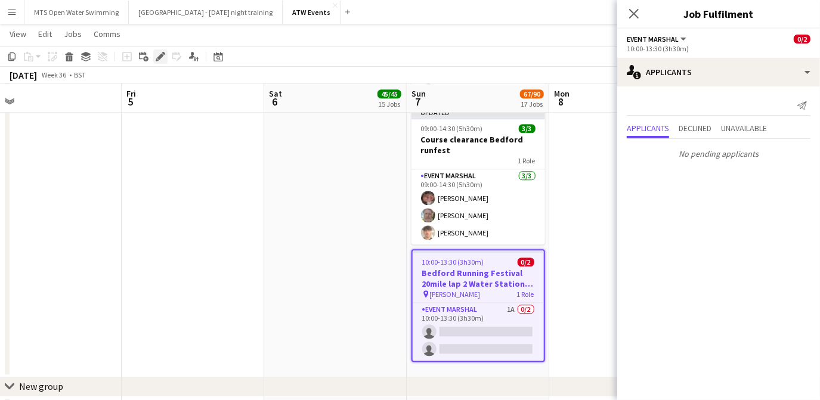
click at [161, 59] on icon "Edit" at bounding box center [161, 57] width 10 height 10
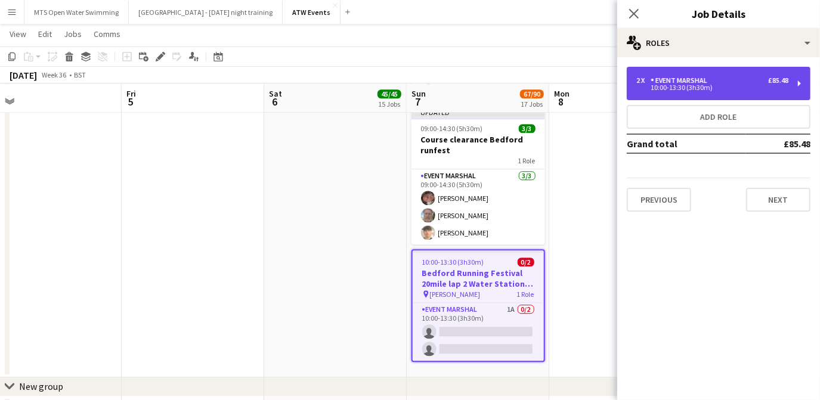
click at [712, 89] on div "10:00-13:30 (3h30m)" at bounding box center [713, 88] width 152 height 6
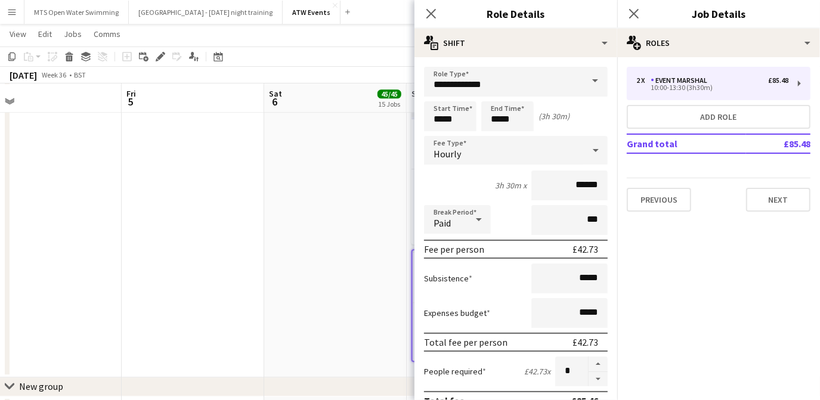
click at [305, 57] on app-toolbar "Copy Paste Paste Ctrl+V Paste with crew Ctrl+Shift+V Paste linked Job [GEOGRAPH…" at bounding box center [410, 57] width 820 height 20
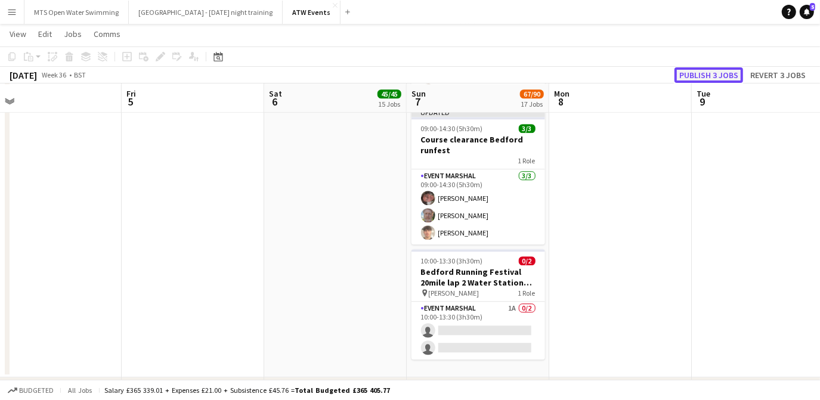
click at [724, 69] on button "Publish 3 jobs" at bounding box center [709, 75] width 69 height 16
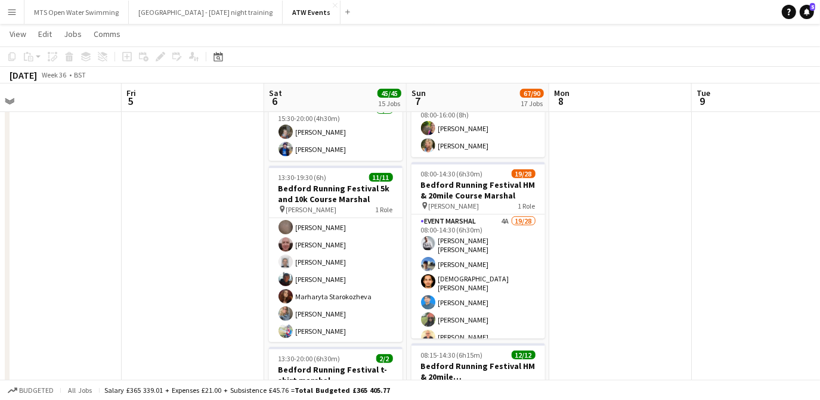
scroll to position [492, 0]
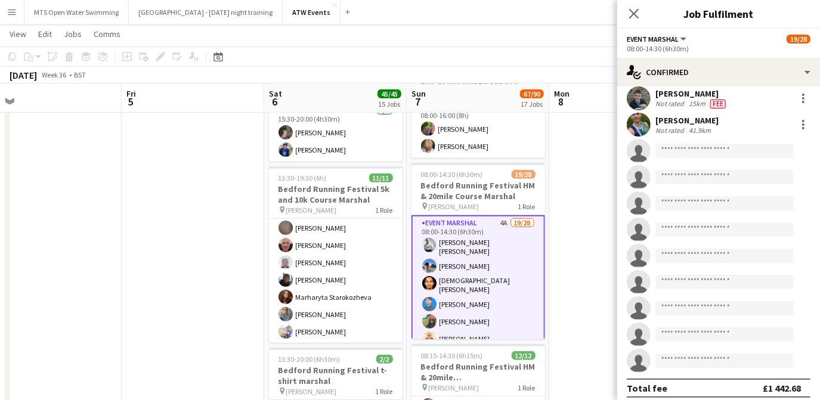
scroll to position [487, 0]
